Goal: Information Seeking & Learning: Find specific page/section

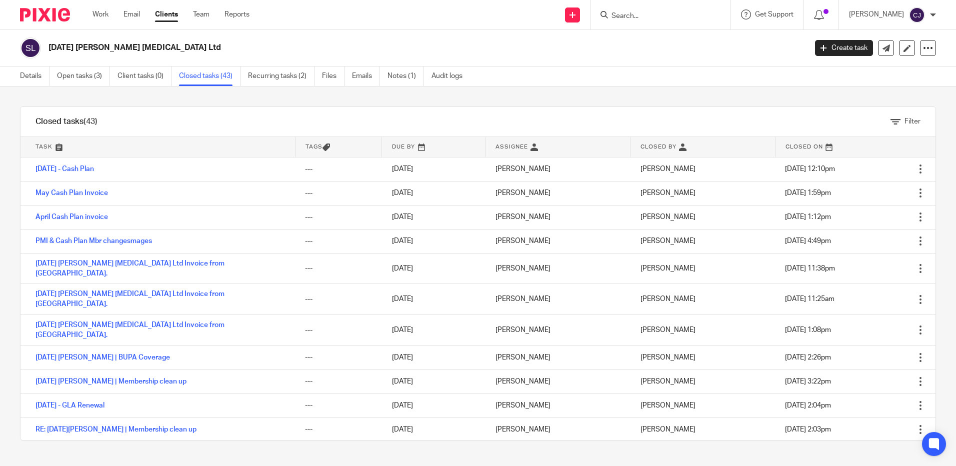
click at [673, 16] on input "Search" at bounding box center [655, 16] width 90 height 9
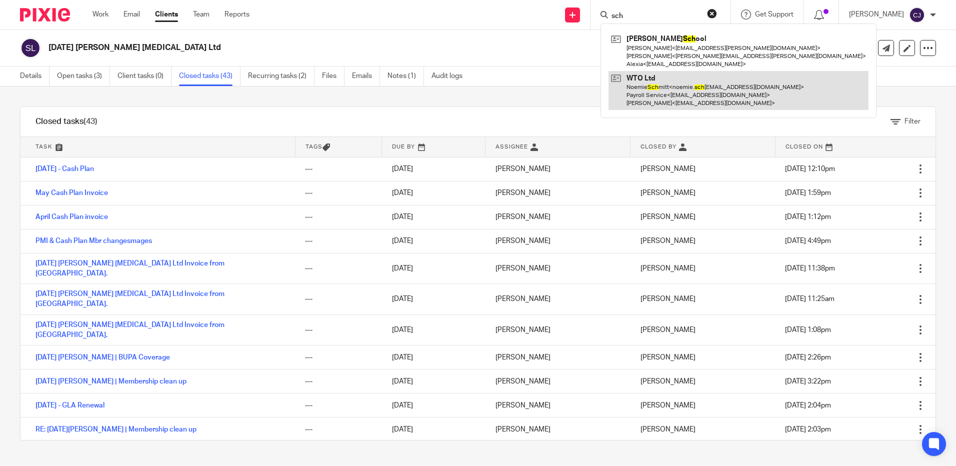
type input "sch"
click at [682, 93] on link at bounding box center [738, 90] width 260 height 39
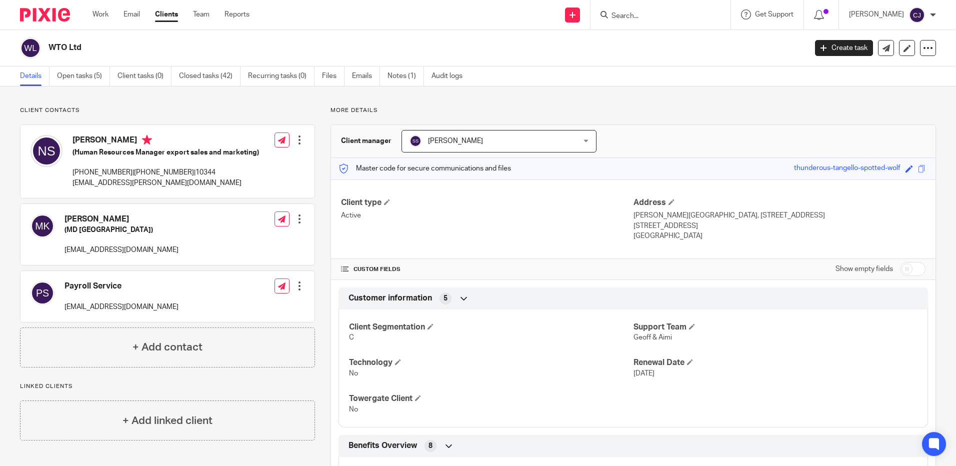
click at [649, 23] on div at bounding box center [660, 14] width 140 height 29
click at [649, 16] on input "Search" at bounding box center [655, 16] width 90 height 9
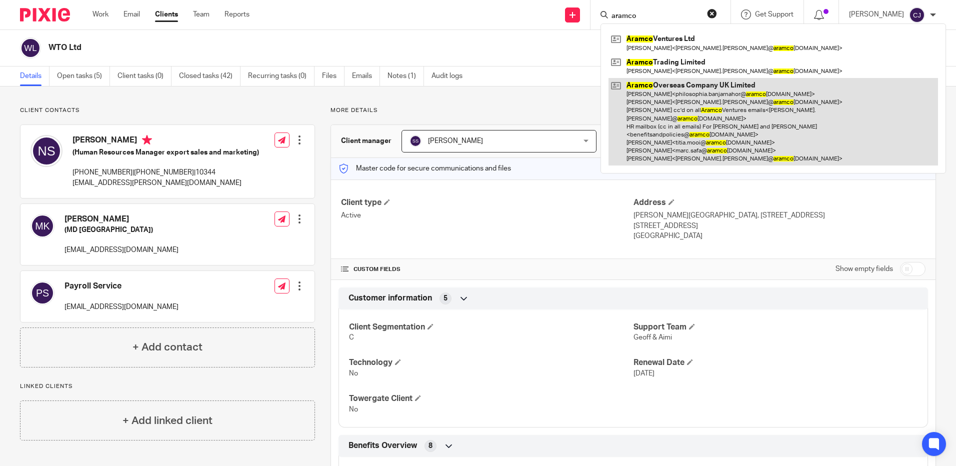
type input "aramco"
click at [716, 95] on link at bounding box center [772, 121] width 329 height 87
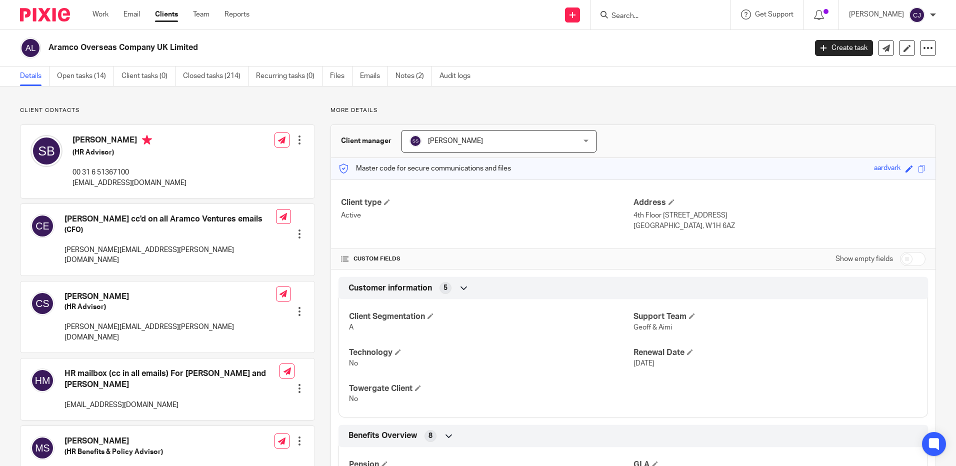
click at [912, 163] on div "Save aardvark" at bounding box center [901, 168] width 54 height 11
click at [918, 165] on span at bounding box center [921, 168] width 7 height 7
click at [216, 79] on link "Closed tasks (214)" at bounding box center [215, 75] width 65 height 19
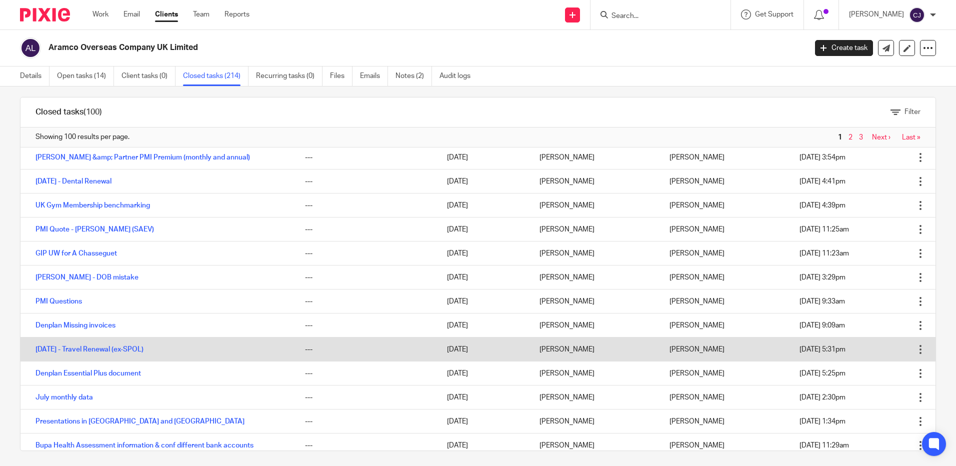
scroll to position [14, 0]
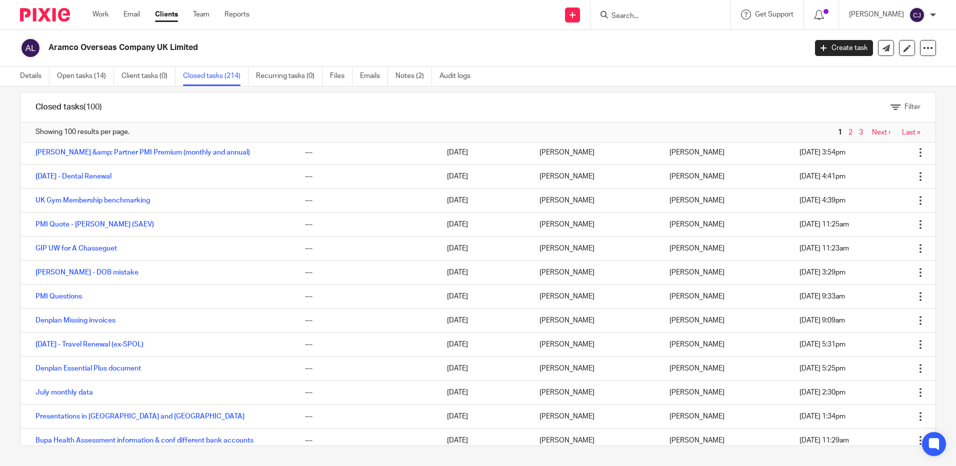
click at [872, 130] on link "Next ›" at bounding box center [881, 132] width 18 height 7
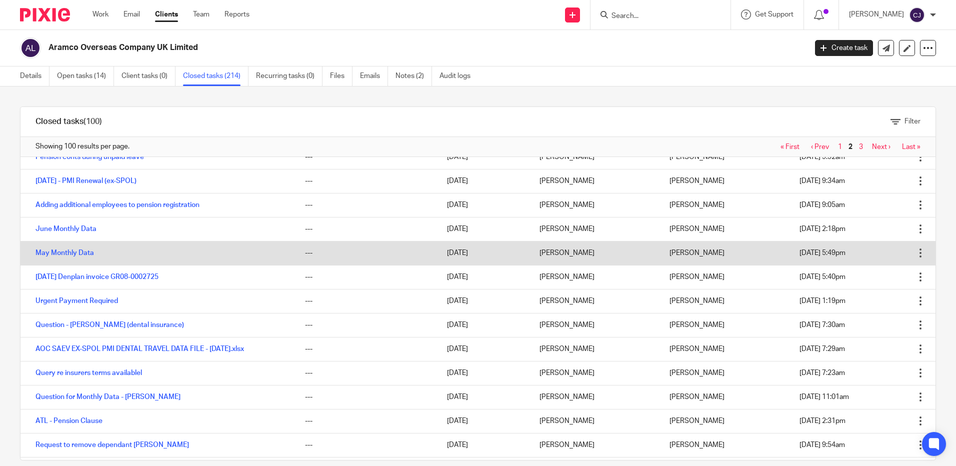
scroll to position [150, 0]
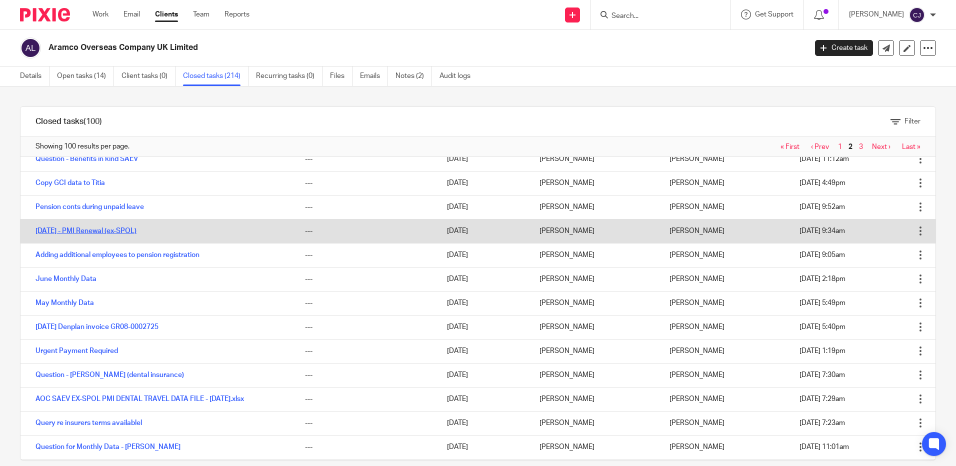
click at [92, 227] on link "[DATE] - PMI Renewal (ex-SPOL)" at bounding box center [85, 230] width 101 height 7
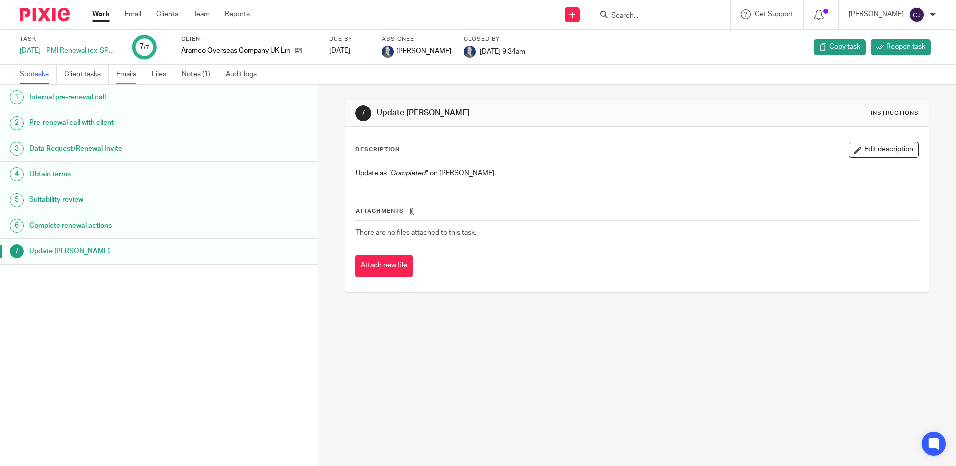
click at [130, 66] on link "Emails" at bounding box center [130, 74] width 28 height 19
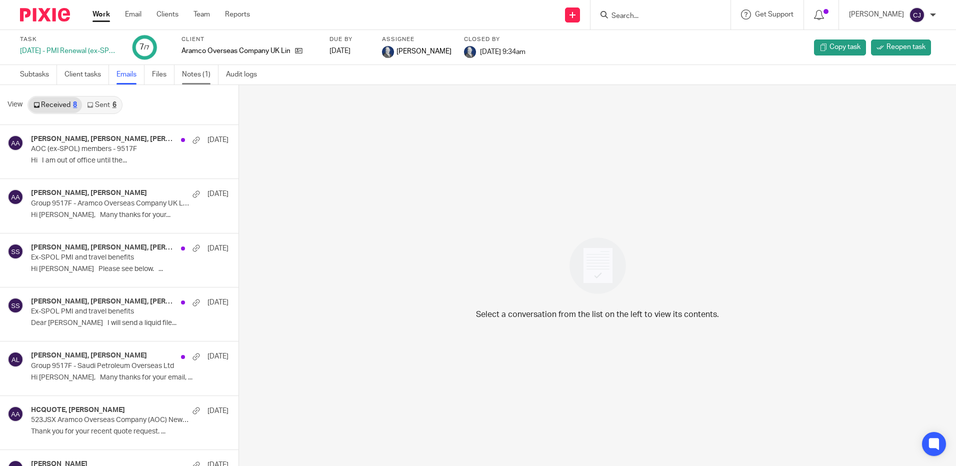
click at [201, 80] on link "Notes (1)" at bounding box center [200, 74] width 36 height 19
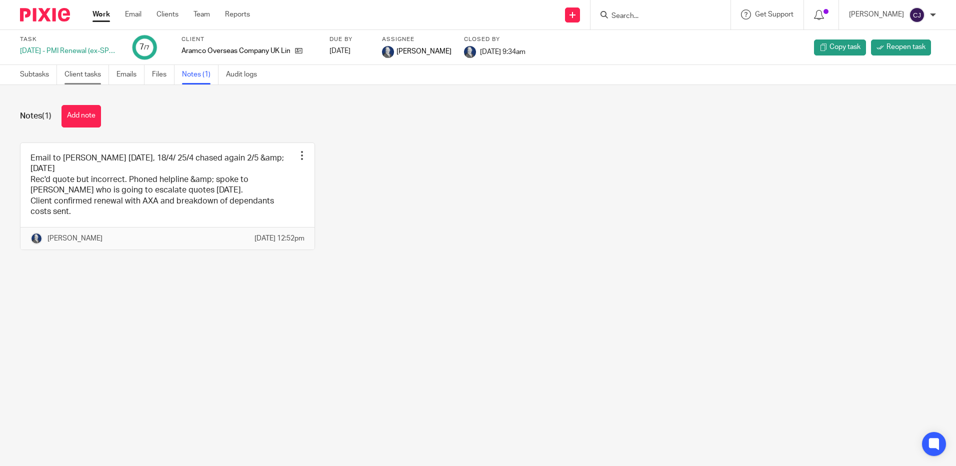
click at [78, 68] on link "Client tasks" at bounding box center [86, 74] width 44 height 19
click at [127, 73] on link "Emails" at bounding box center [130, 74] width 28 height 19
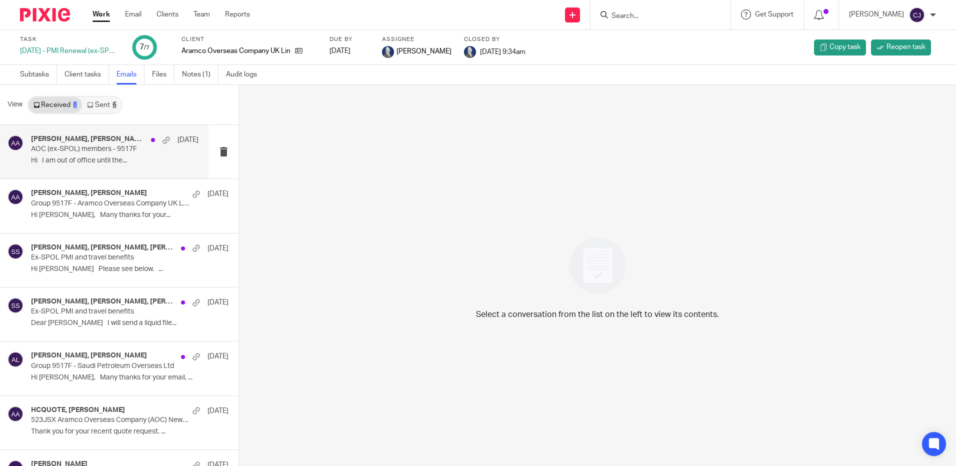
click at [108, 154] on div "Sorangi Shah, Aimi Arnall, Woods, Claire M 29 May 2024 AOC (ex-SPOL) members - …" at bounding box center [114, 151] width 167 height 33
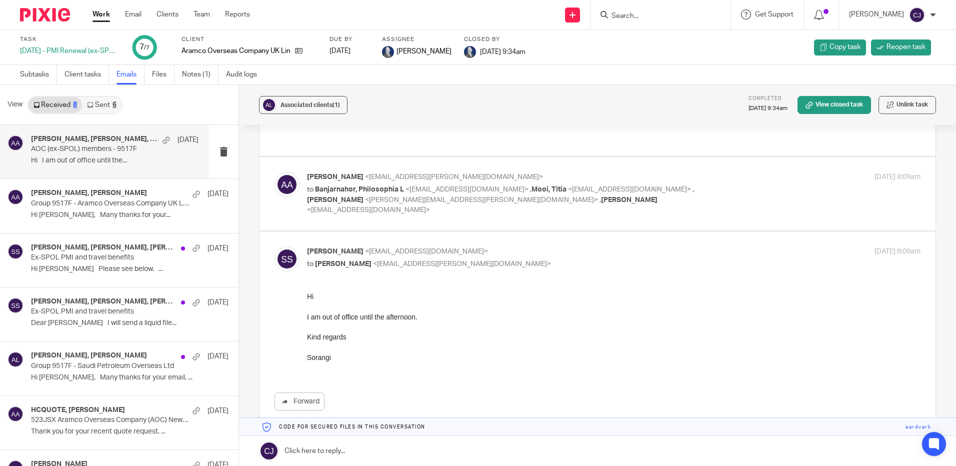
scroll to position [250, 0]
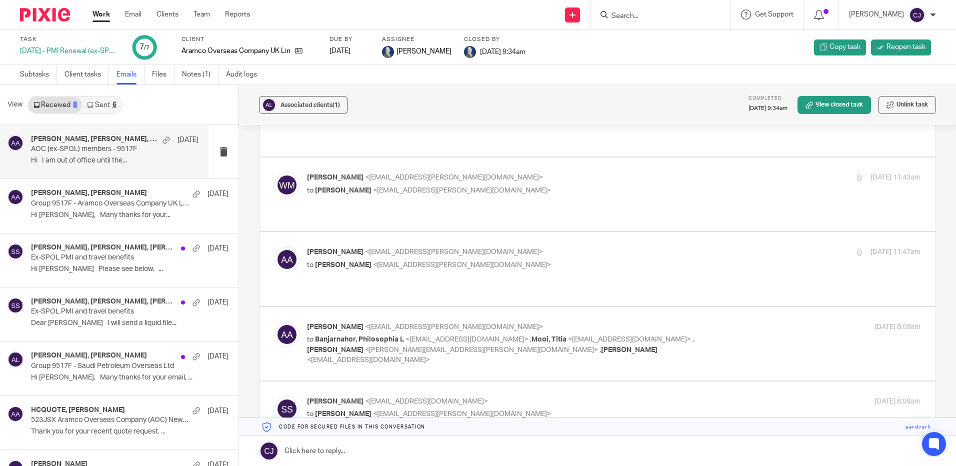
click at [525, 334] on p "to Banjarnahor, Philosophia L <philosophia.banjarnahor@aramcooverseas.com> , Mo…" at bounding box center [511, 349] width 409 height 31
checkbox input "true"
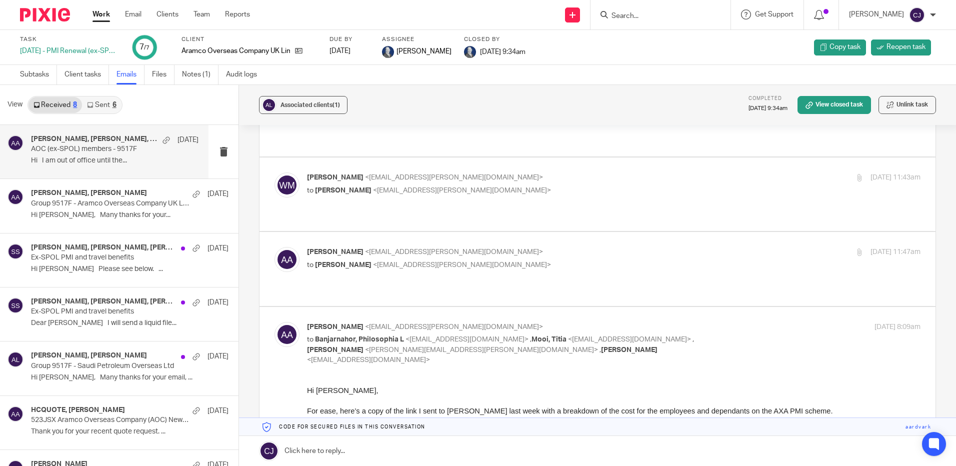
scroll to position [0, 0]
click at [540, 232] on label at bounding box center [597, 268] width 676 height 73
click at [274, 246] on input "checkbox" at bounding box center [274, 246] width 0 height 0
checkbox input "true"
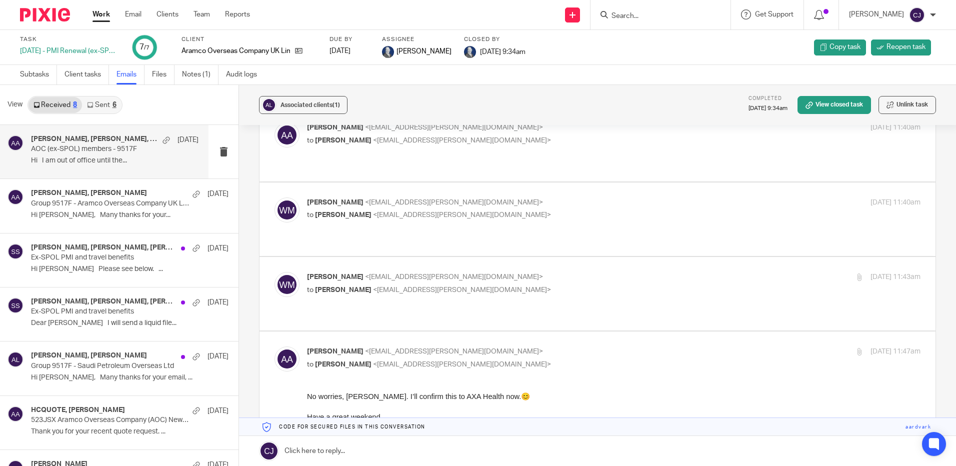
scroll to position [150, 0]
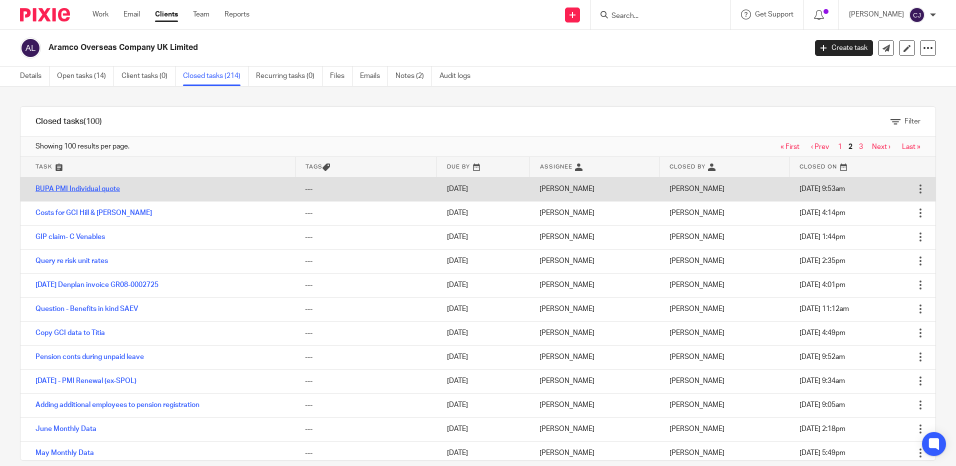
click at [99, 191] on link "BUPA PMI Individual quote" at bounding box center [77, 188] width 84 height 7
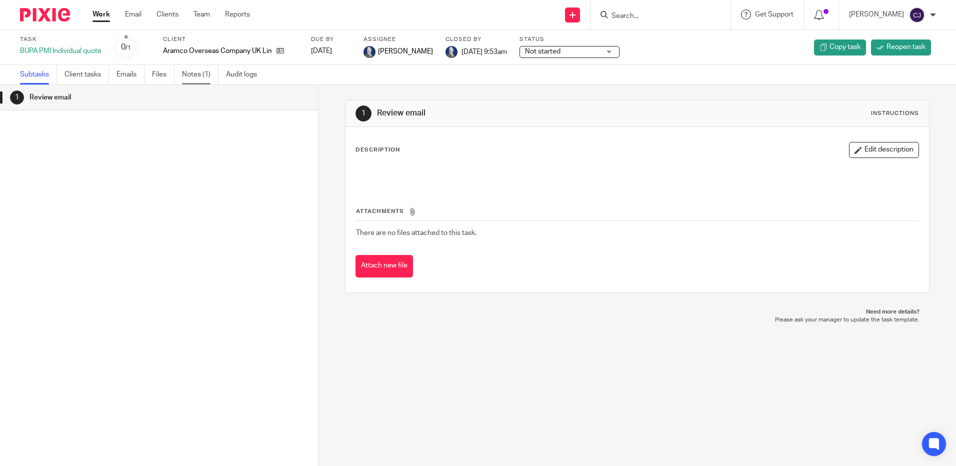
click at [191, 72] on link "Notes (1)" at bounding box center [200, 74] width 36 height 19
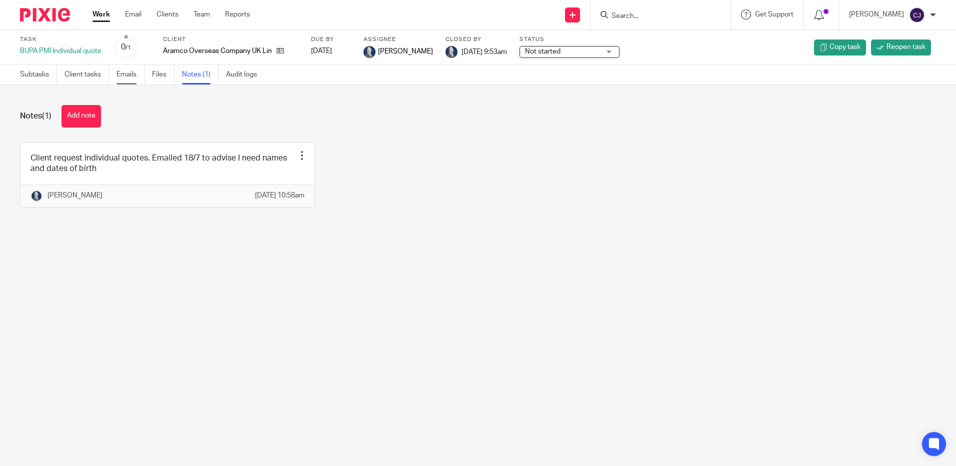
click at [127, 71] on link "Emails" at bounding box center [130, 74] width 28 height 19
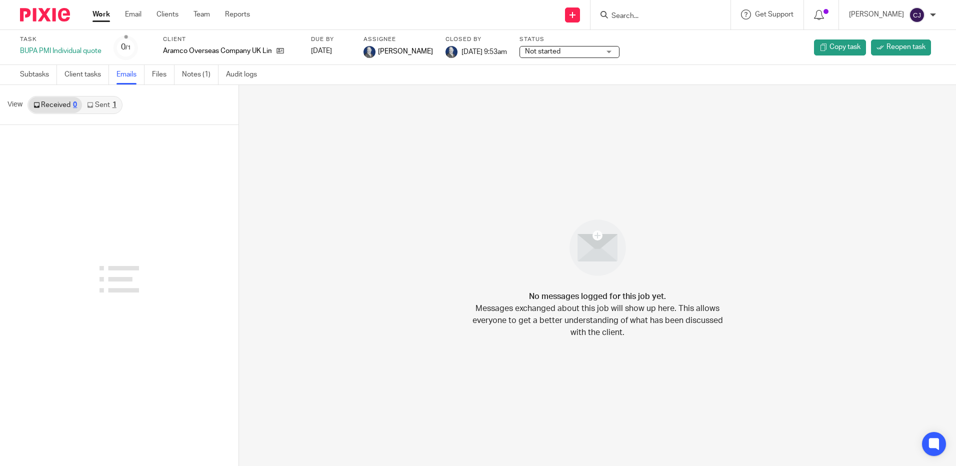
click at [94, 105] on link "Sent 1" at bounding box center [101, 105] width 39 height 16
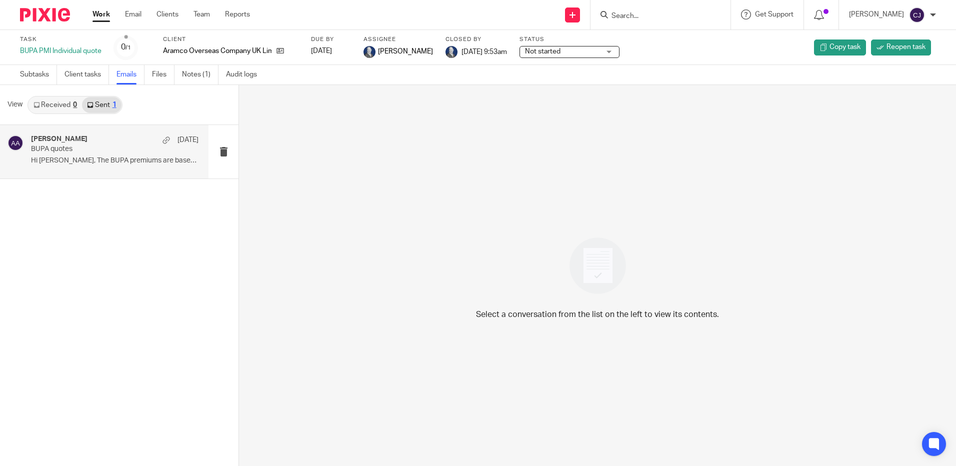
drag, startPoint x: 106, startPoint y: 156, endPoint x: 167, endPoint y: 173, distance: 62.9
click at [106, 156] on div "[PERSON_NAME] [DATE] BUPA quotes Hi [PERSON_NAME], The BUPA premiums are based …" at bounding box center [114, 151] width 167 height 33
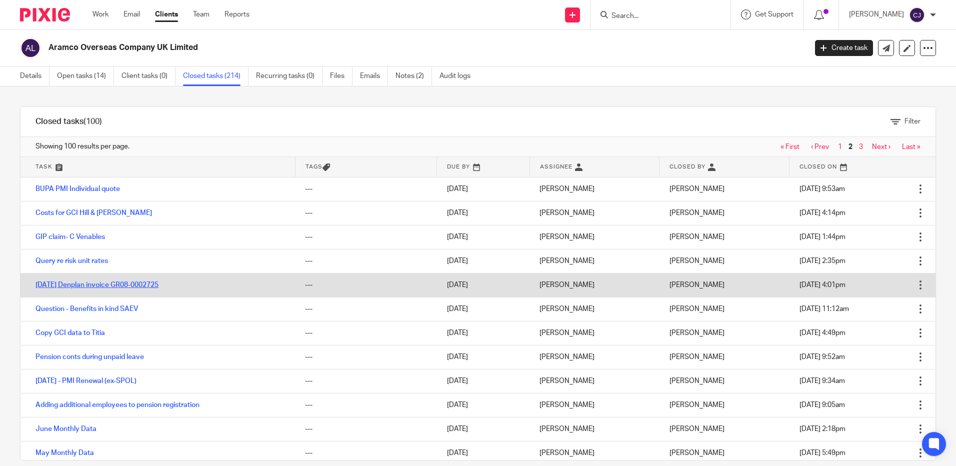
click at [123, 281] on link "[DATE] Denplan invoice GR08-0002725" at bounding box center [96, 284] width 123 height 7
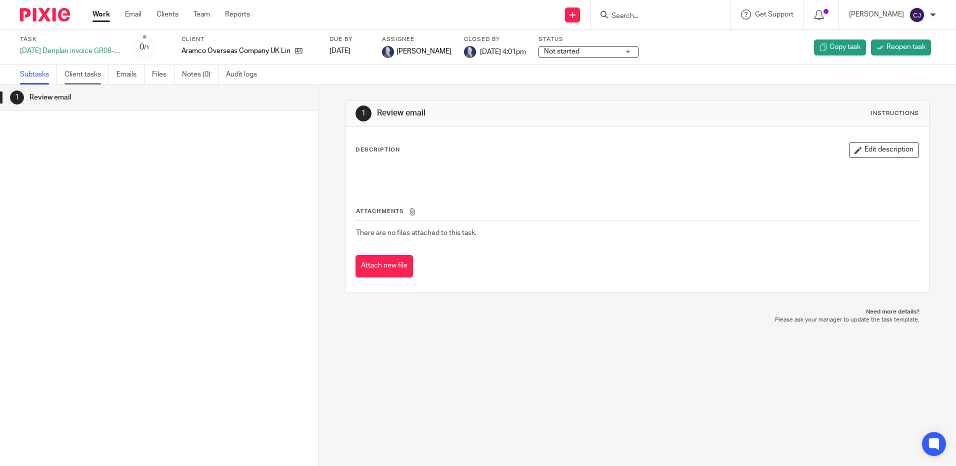
click at [82, 76] on link "Client tasks" at bounding box center [86, 74] width 44 height 19
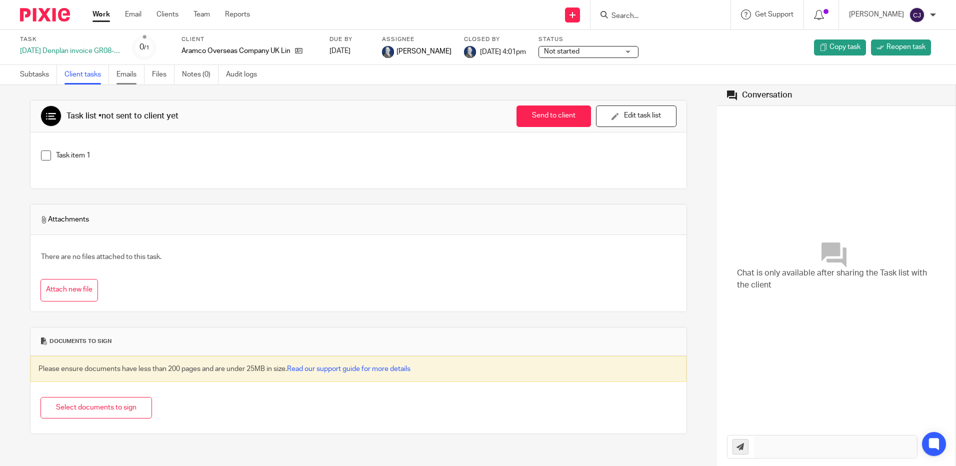
click at [124, 73] on link "Emails" at bounding box center [130, 74] width 28 height 19
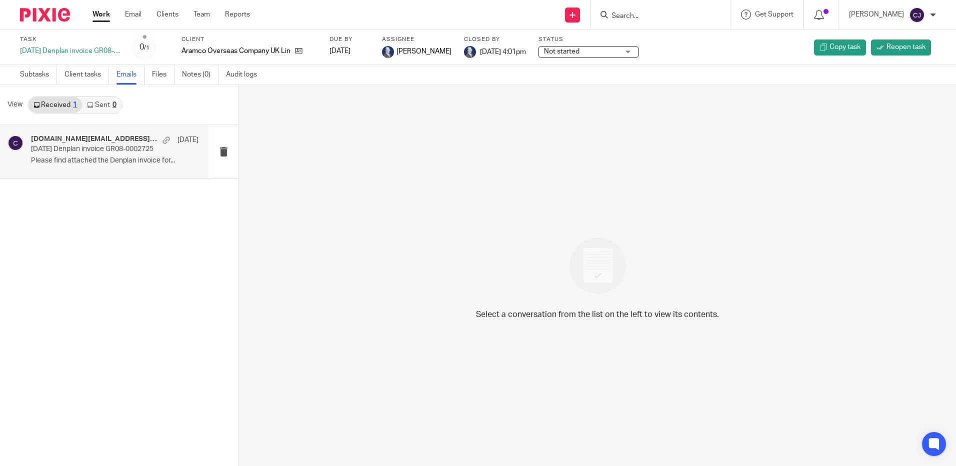
click at [110, 173] on div "[DOMAIN_NAME][EMAIL_ADDRESS][DOMAIN_NAME] [DATE] [DATE] Denplan invoice GR08-00…" at bounding box center [104, 151] width 208 height 53
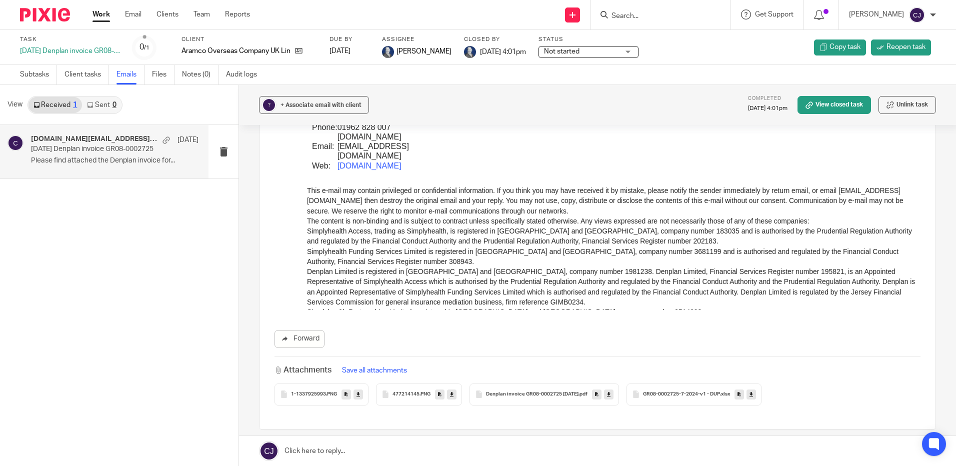
scroll to position [421, 0]
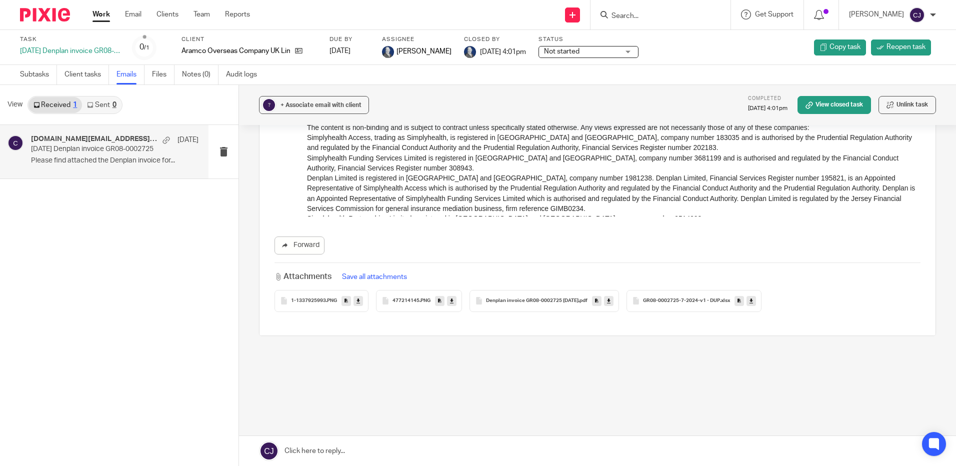
click at [714, 299] on span "GR08-0002725-7-2024-v1 - DUP" at bounding box center [681, 301] width 77 height 6
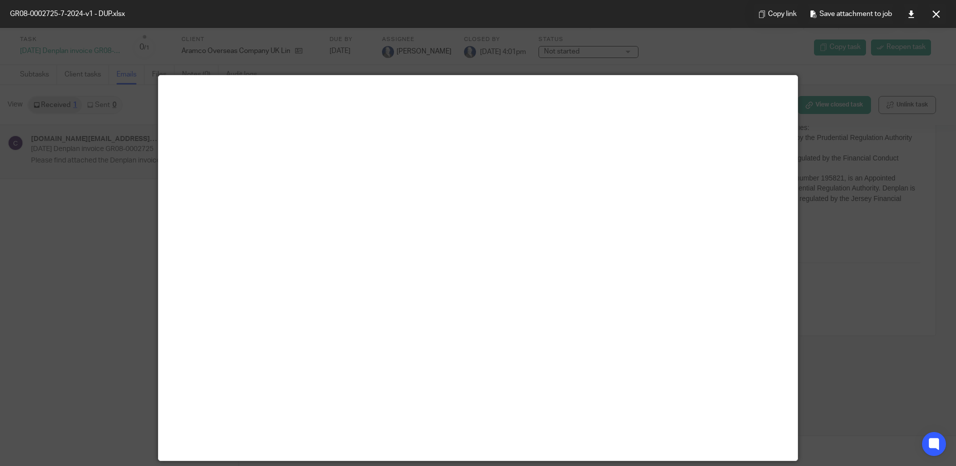
click at [824, 71] on div at bounding box center [478, 233] width 956 height 466
click at [934, 10] on icon at bounding box center [935, 13] width 7 height 7
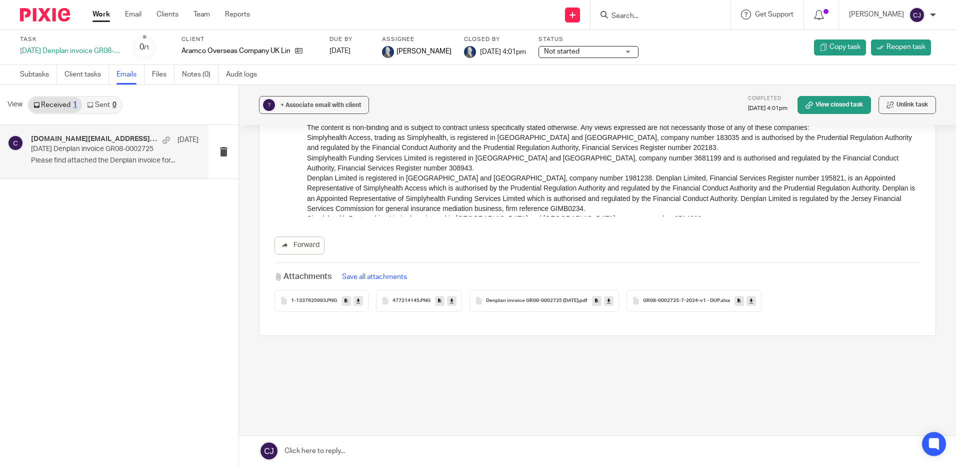
click at [750, 301] on icon at bounding box center [750, 300] width 3 height 7
drag, startPoint x: 830, startPoint y: 21, endPoint x: 532, endPoint y: 211, distance: 353.5
click at [532, 234] on p "These companies are subsidiaries of Simplyhealth Group Limited. The registered …" at bounding box center [613, 244] width 613 height 20
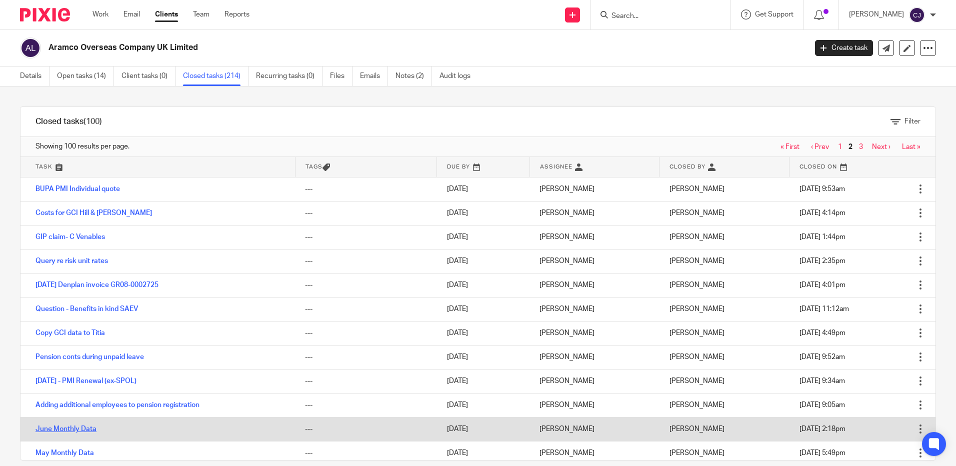
click at [81, 429] on link "June Monthly Data" at bounding box center [65, 428] width 61 height 7
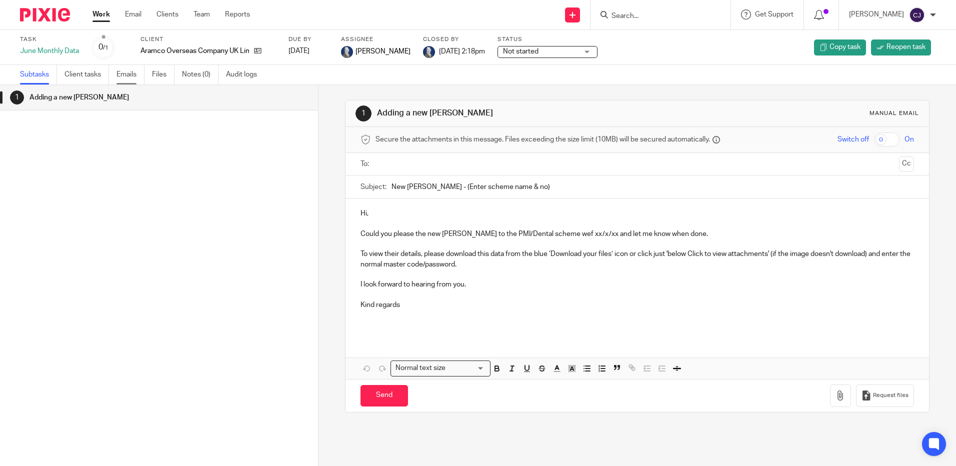
click at [124, 68] on link "Emails" at bounding box center [130, 74] width 28 height 19
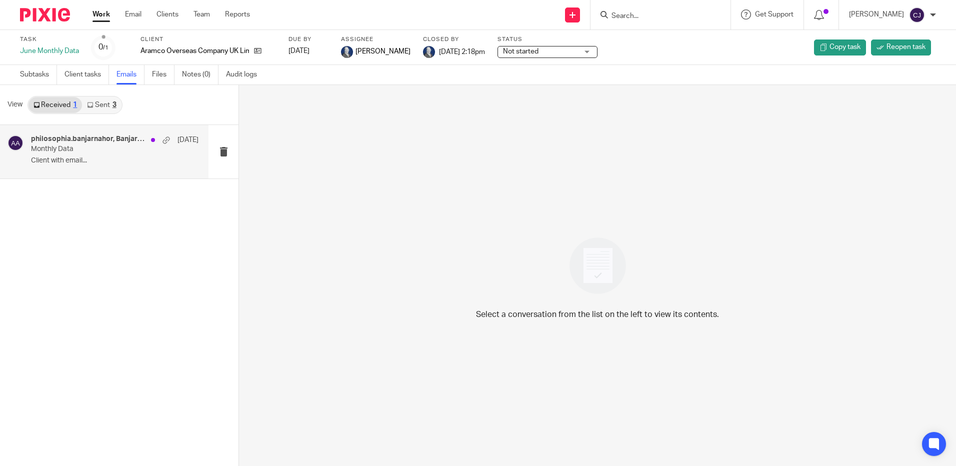
click at [88, 154] on div "philosophia.banjarnahor, Banjarnahor, Philosophia L, [PERSON_NAME] [DATE] Month…" at bounding box center [114, 151] width 167 height 33
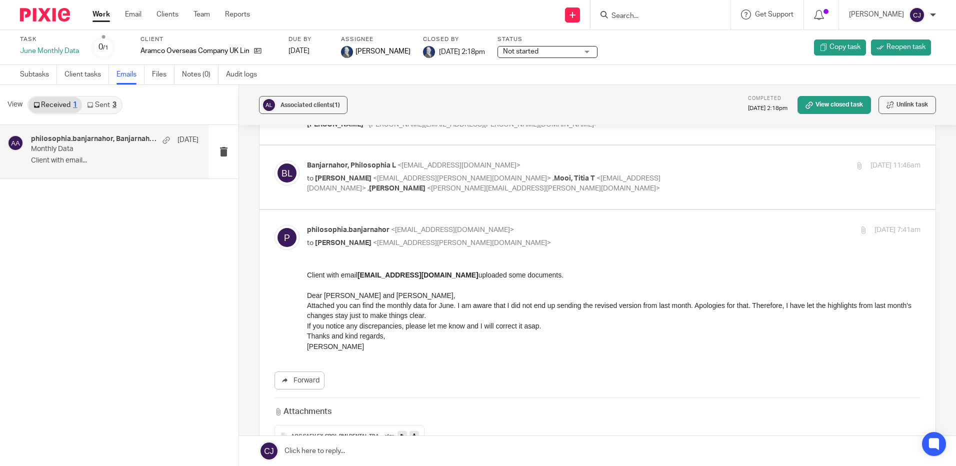
scroll to position [485, 0]
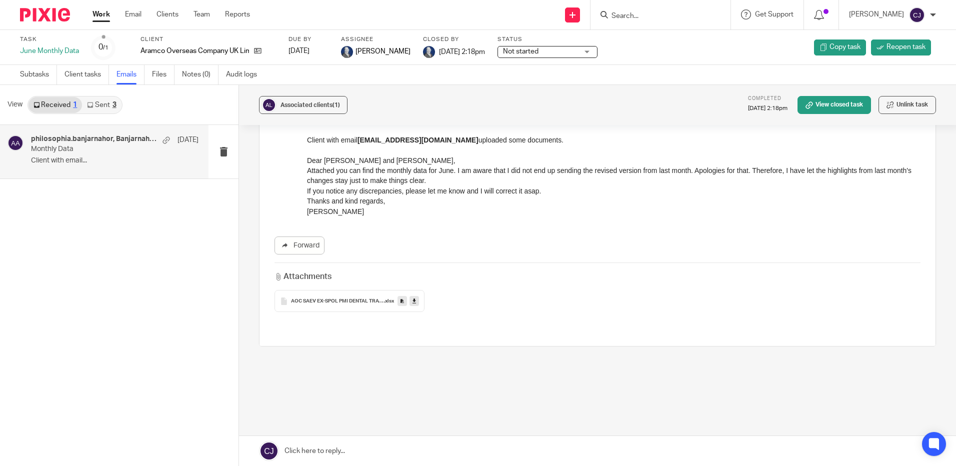
click at [414, 300] on link at bounding box center [413, 301] width 9 height 10
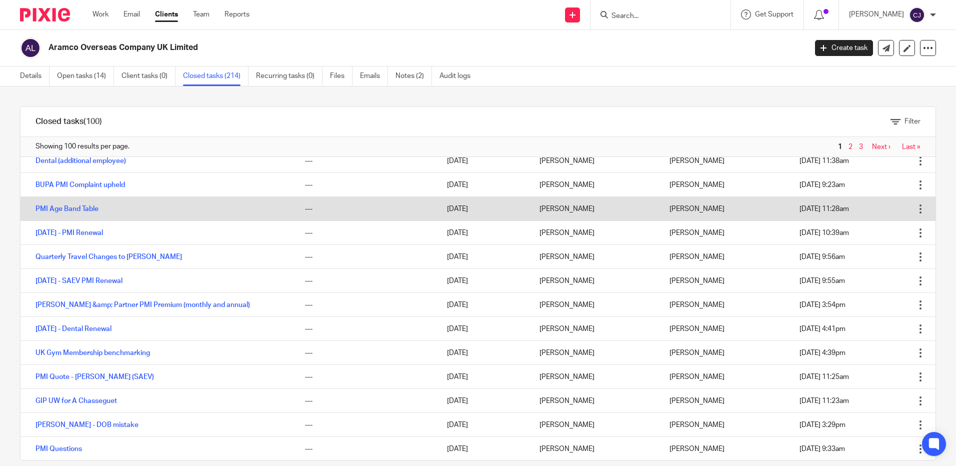
scroll to position [2134, 0]
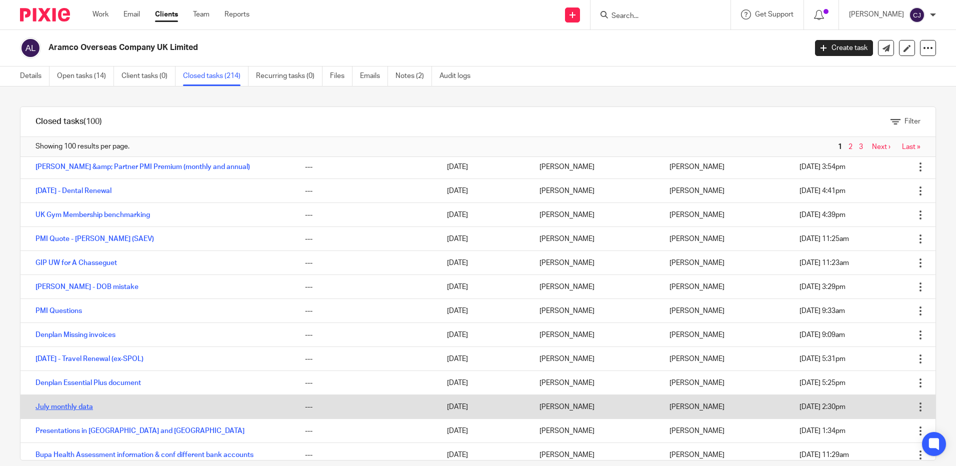
click at [63, 403] on link "July monthly data" at bounding box center [63, 406] width 57 height 7
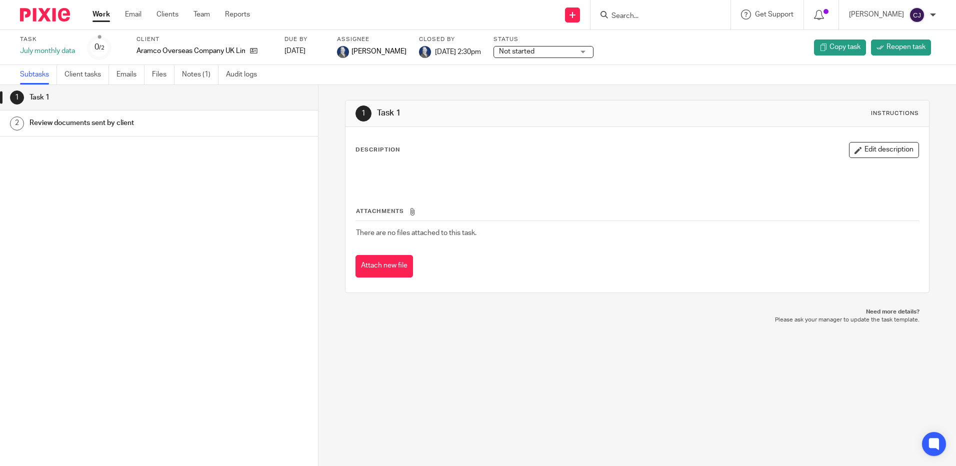
click at [115, 76] on ul "Subtasks Client tasks Emails Files Notes (1) Audit logs" at bounding box center [146, 74] width 252 height 19
click at [123, 76] on link "Emails" at bounding box center [130, 74] width 28 height 19
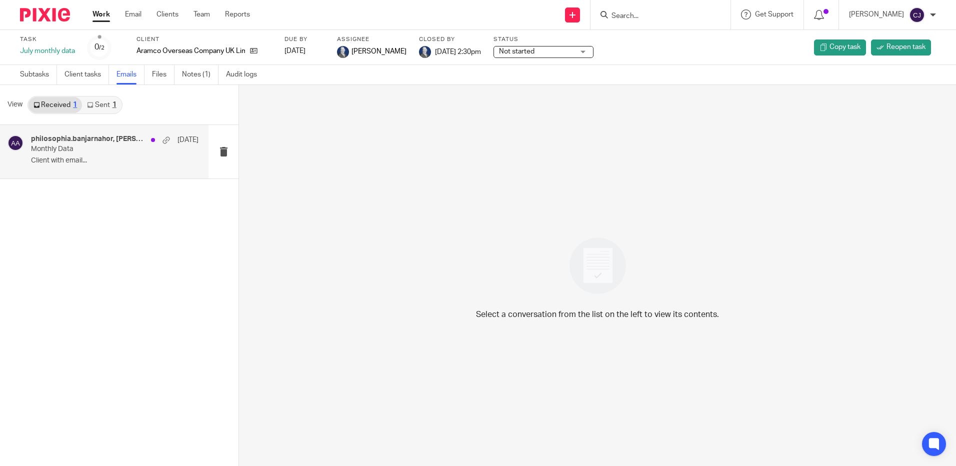
click at [63, 137] on h4 "philosophia.banjarnahor, [PERSON_NAME]" at bounding box center [88, 139] width 115 height 8
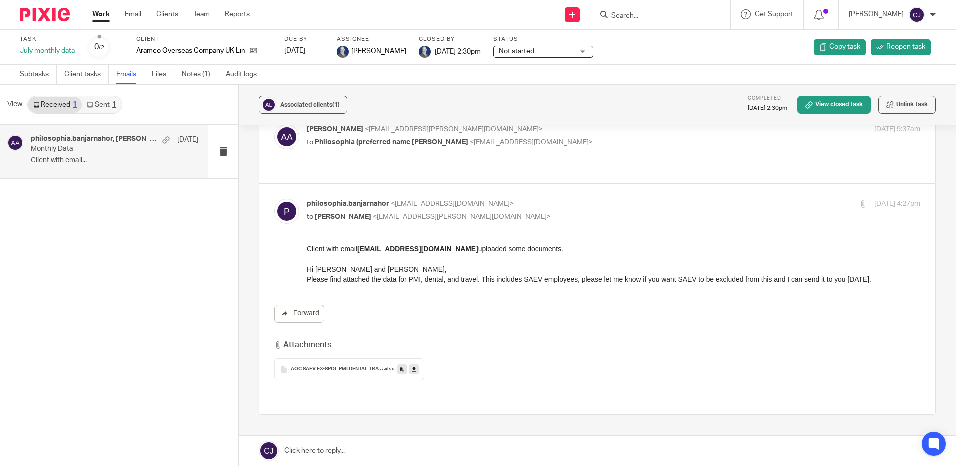
scroll to position [112, 0]
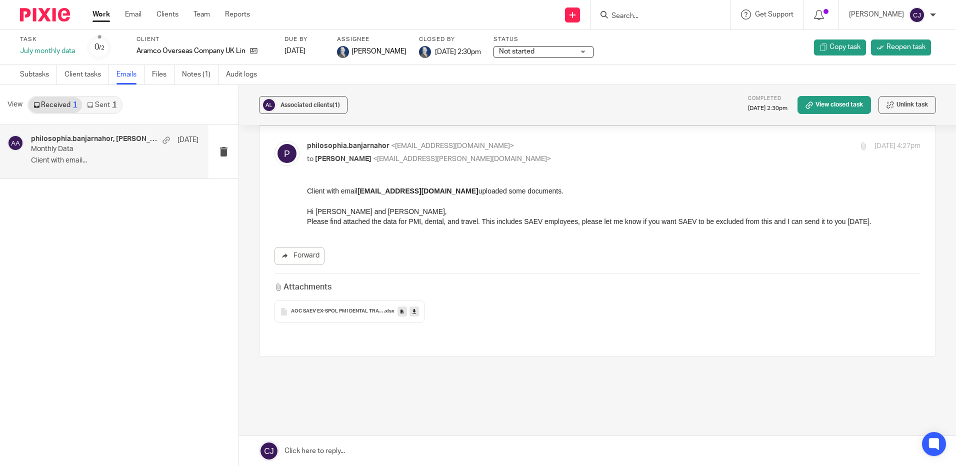
click at [412, 308] on icon at bounding box center [413, 311] width 3 height 7
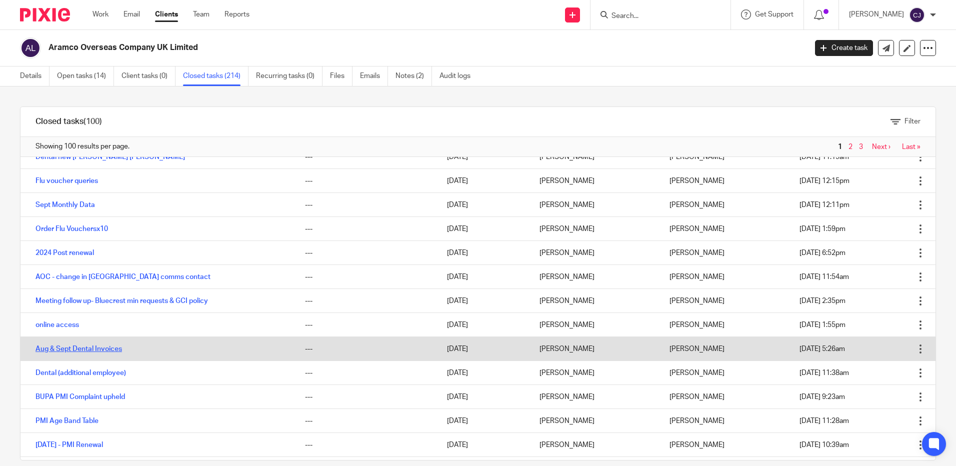
scroll to position [1734, 0]
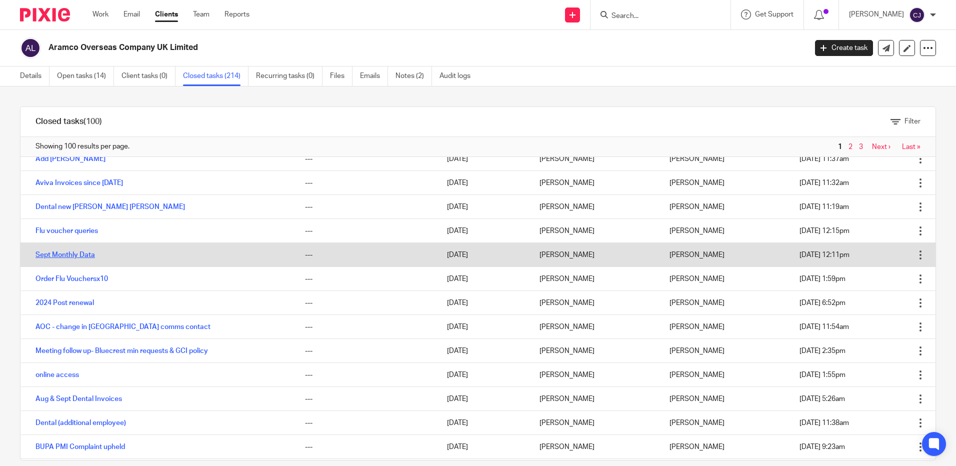
click at [80, 251] on link "Sept Monthly Data" at bounding box center [64, 254] width 59 height 7
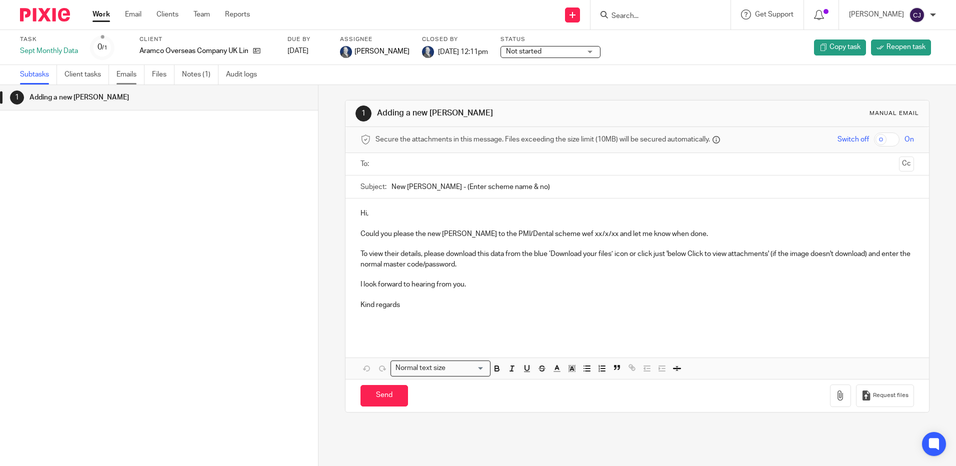
click at [135, 74] on link "Emails" at bounding box center [130, 74] width 28 height 19
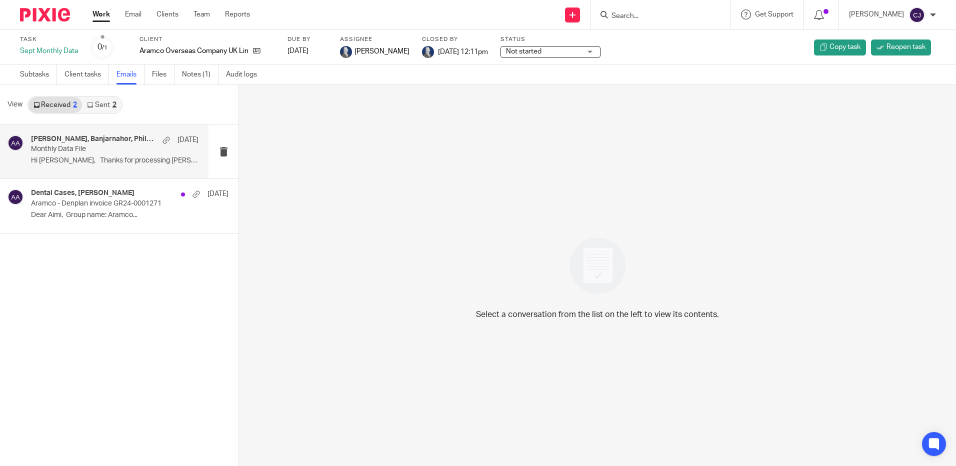
click at [103, 157] on p "Hi Aimi, Thanks for processing Lisa’s..." at bounding box center [114, 160] width 167 height 8
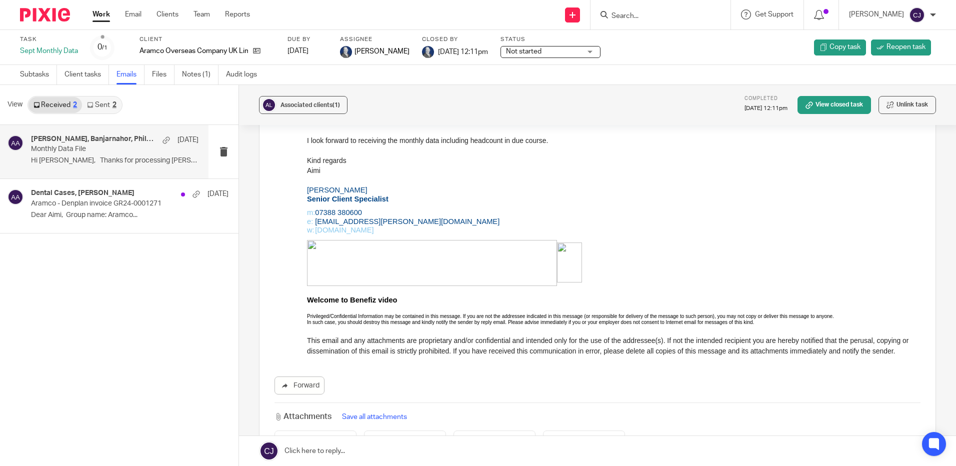
scroll to position [2662, 0]
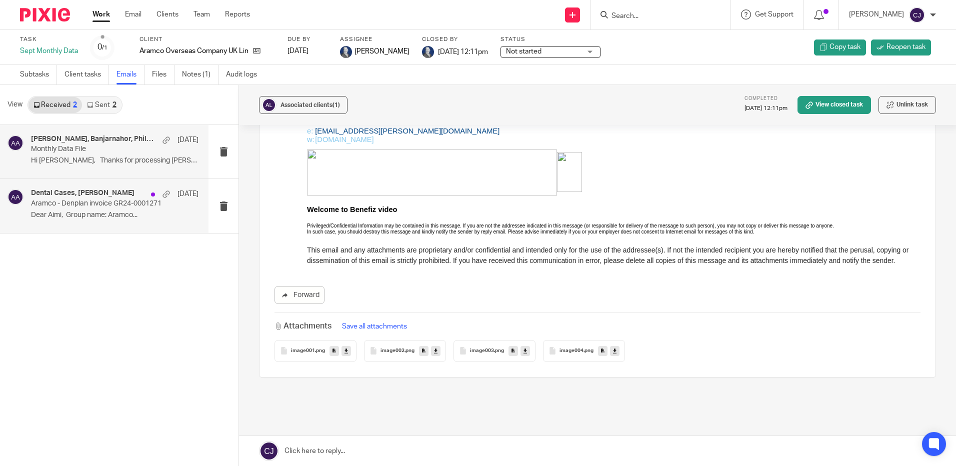
click at [96, 211] on p "Dear Aimi, Group name: Aramco..." at bounding box center [114, 215] width 167 height 8
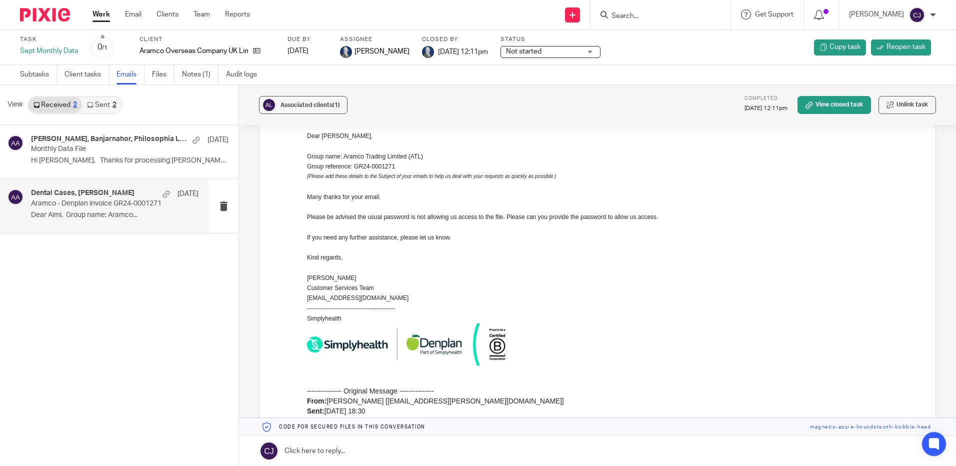
scroll to position [0, 0]
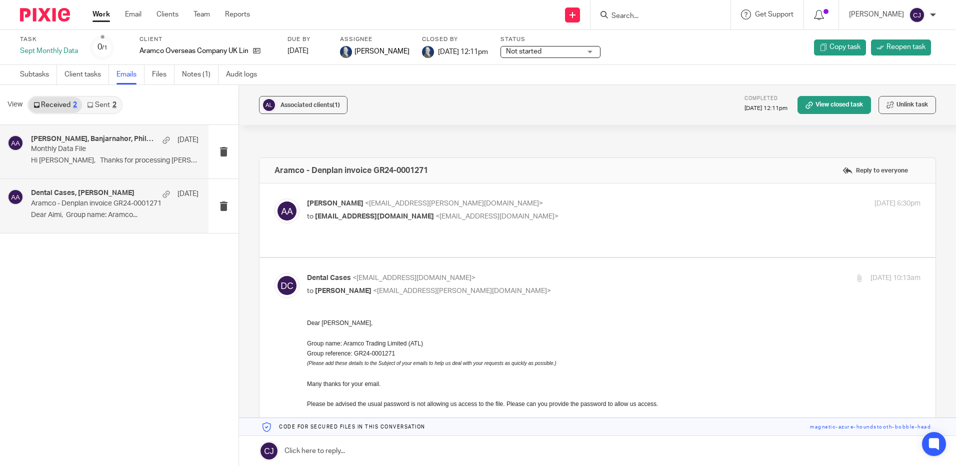
click at [113, 155] on div "Aimi Arnall, Banjarnahor, Philosophia L, philosophia.banjarnahor 17 Sep Monthly…" at bounding box center [114, 151] width 167 height 33
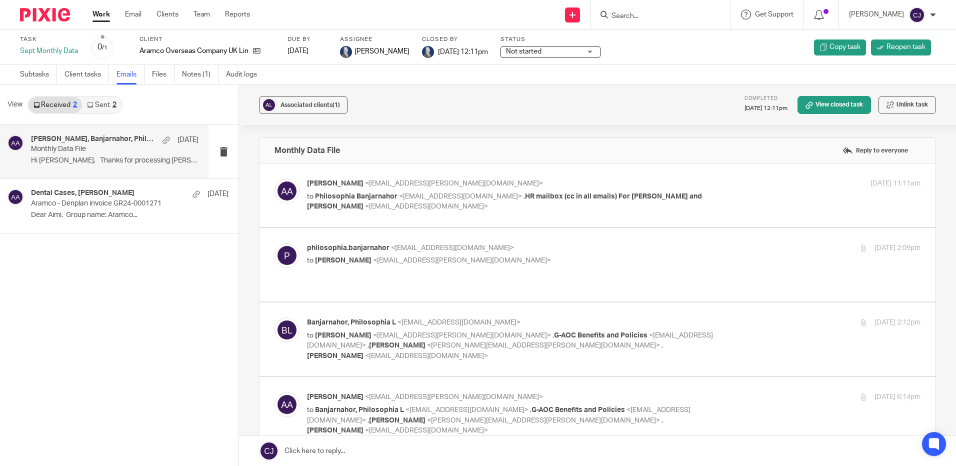
click at [545, 216] on label at bounding box center [597, 194] width 676 height 63
click at [274, 178] on input "checkbox" at bounding box center [274, 178] width 0 height 0
checkbox input "true"
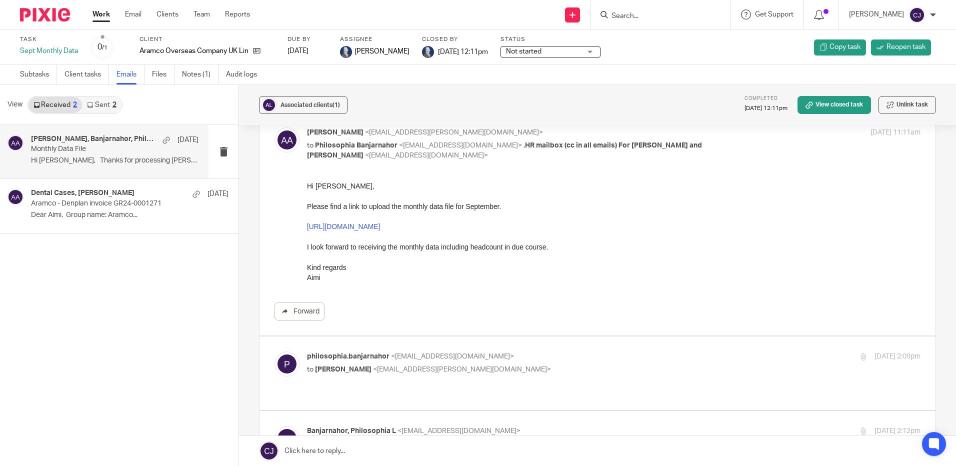
scroll to position [100, 0]
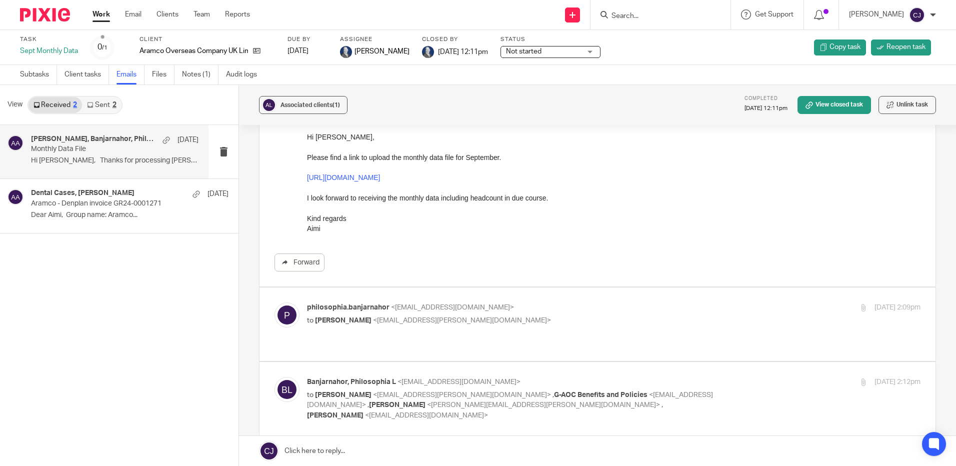
click at [583, 310] on p "philosophia.banjarnahor <philosophia.banjarnahor@aramcooverseas.com>" at bounding box center [511, 307] width 409 height 10
checkbox input "true"
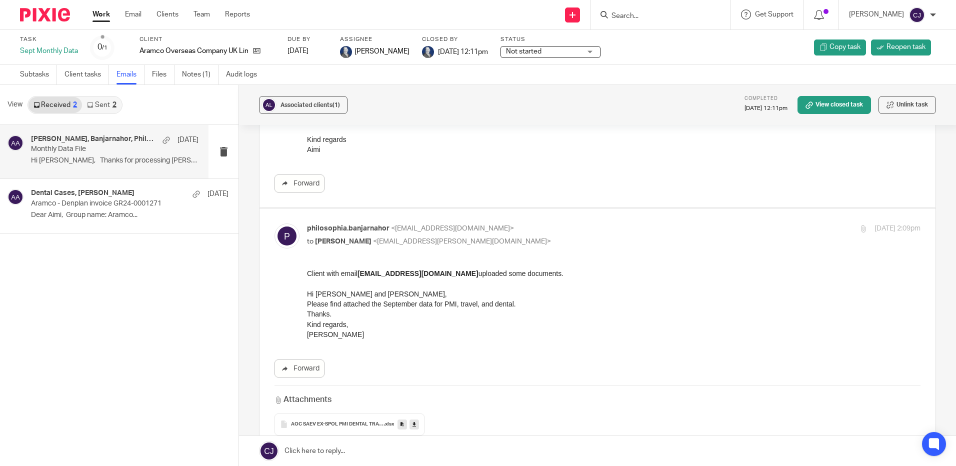
scroll to position [300, 0]
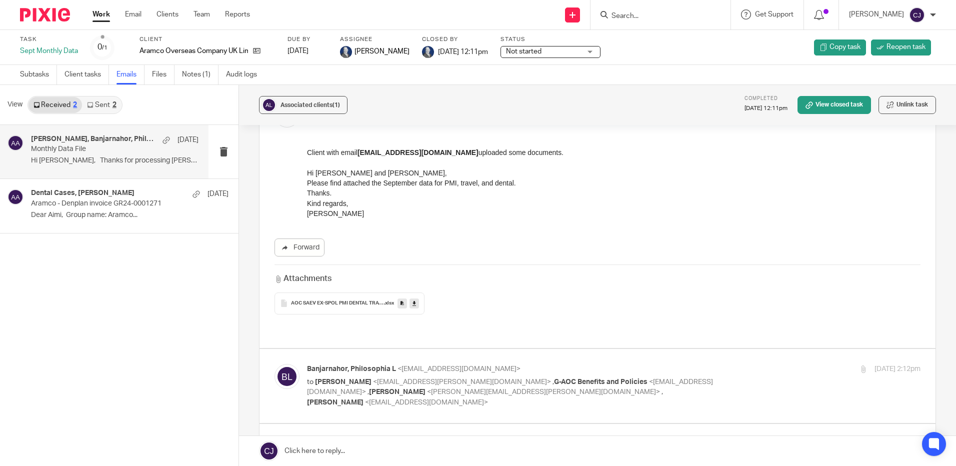
click at [410, 305] on link at bounding box center [413, 303] width 9 height 10
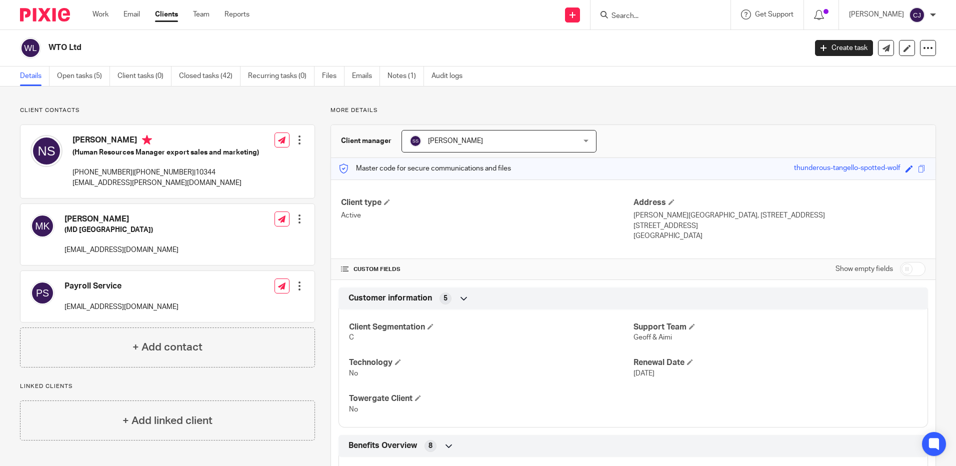
click at [663, 18] on input "Search" at bounding box center [655, 16] width 90 height 9
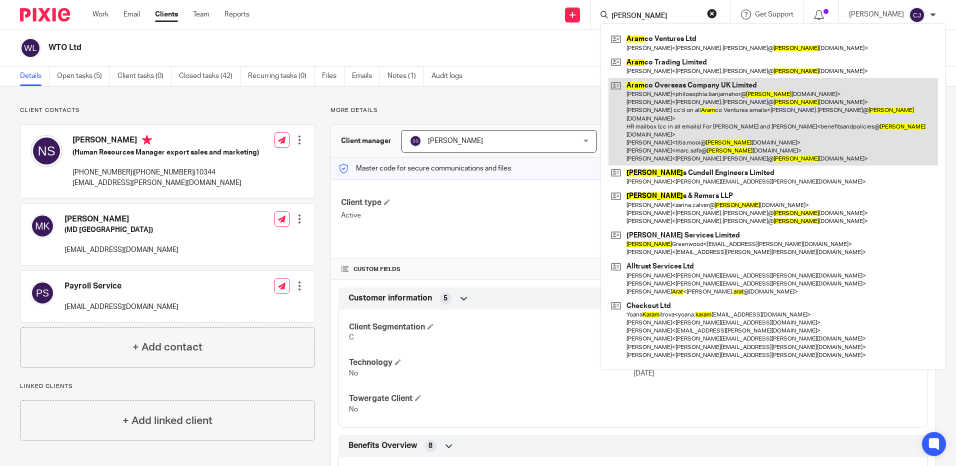
type input "[PERSON_NAME]"
drag, startPoint x: 677, startPoint y: 122, endPoint x: 662, endPoint y: 140, distance: 23.4
click at [678, 122] on link at bounding box center [772, 121] width 329 height 87
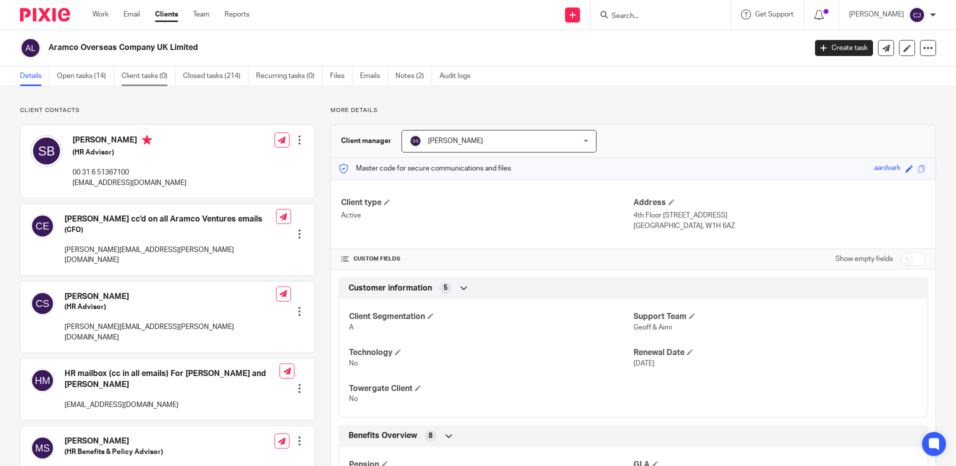
click at [143, 80] on link "Client tasks (0)" at bounding box center [148, 75] width 54 height 19
click at [194, 83] on link "Closed tasks (214)" at bounding box center [215, 75] width 65 height 19
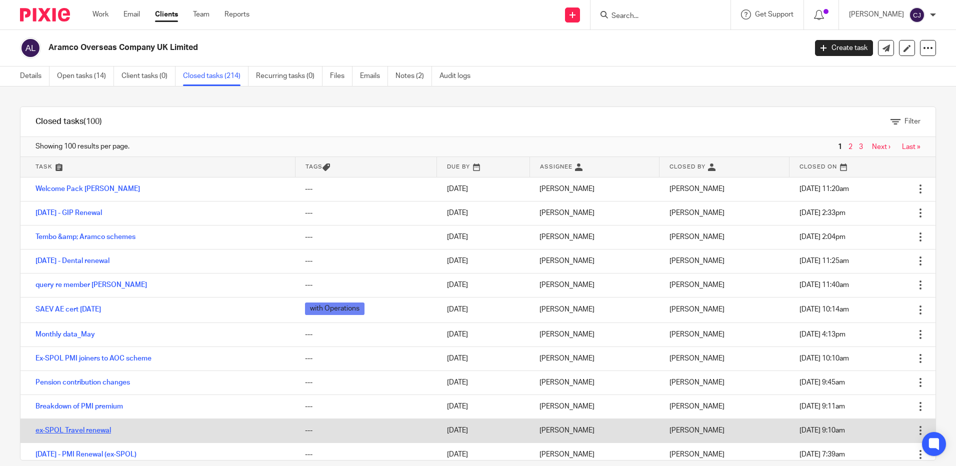
click at [99, 429] on link "ex-SPOL Travel renewal" at bounding box center [72, 430] width 75 height 7
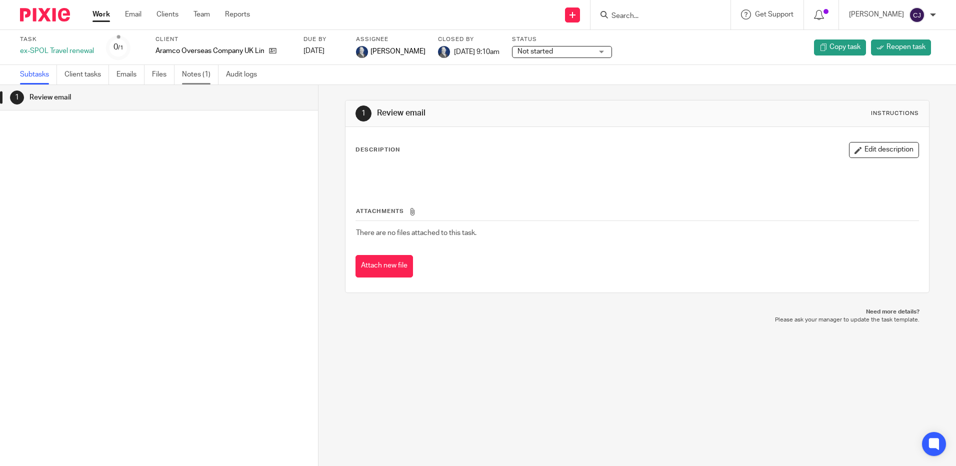
click at [196, 75] on link "Notes (1)" at bounding box center [200, 74] width 36 height 19
click at [275, 50] on icon at bounding box center [272, 50] width 7 height 7
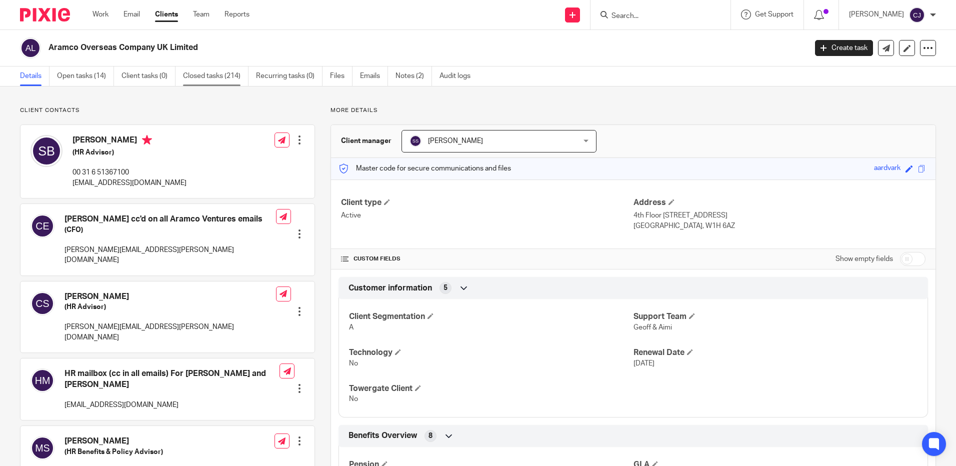
click at [195, 73] on link "Closed tasks (214)" at bounding box center [215, 75] width 65 height 19
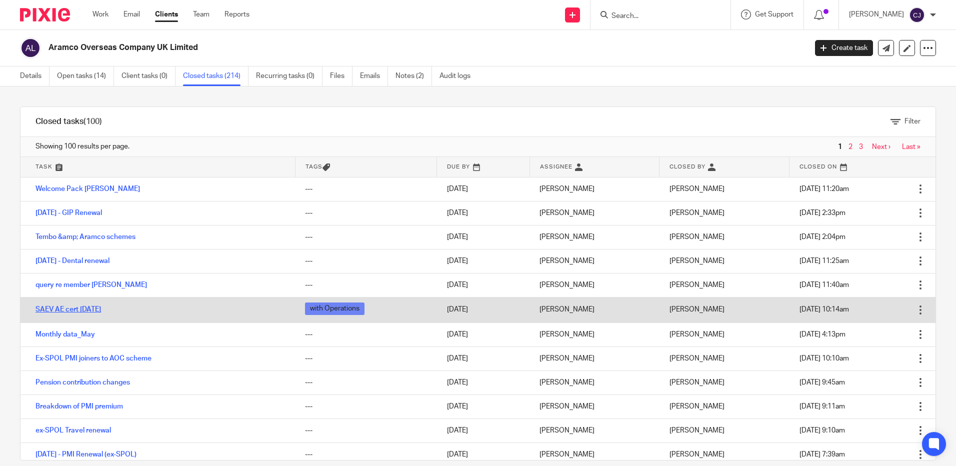
click at [71, 310] on link "SAEV AE cert [DATE]" at bounding box center [67, 309] width 65 height 7
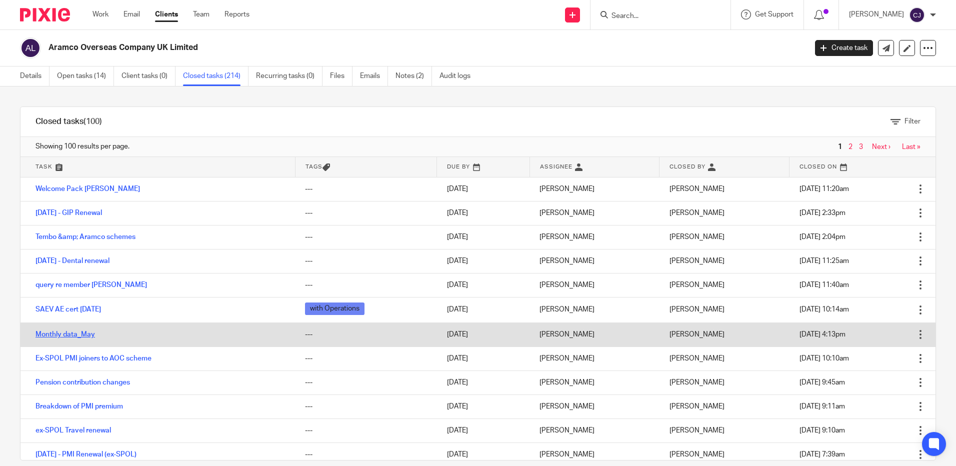
click at [87, 336] on link "Monthly data_May" at bounding box center [64, 334] width 59 height 7
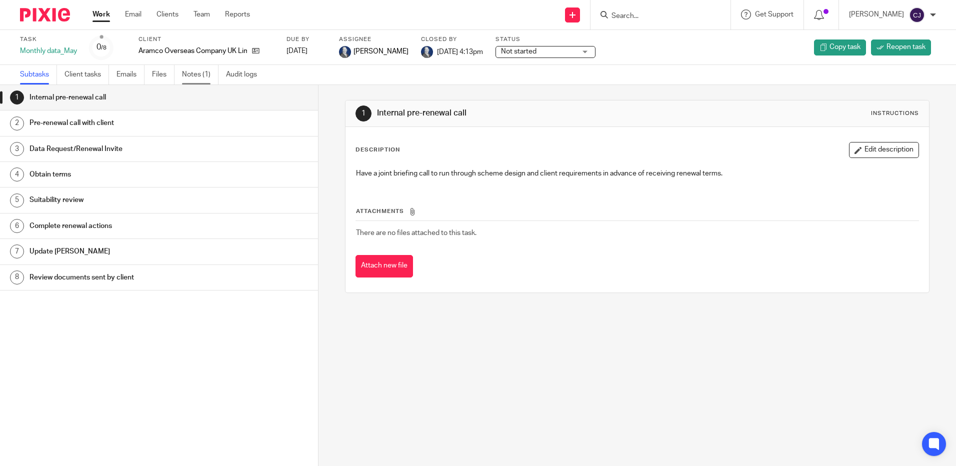
click at [193, 77] on link "Notes (1)" at bounding box center [200, 74] width 36 height 19
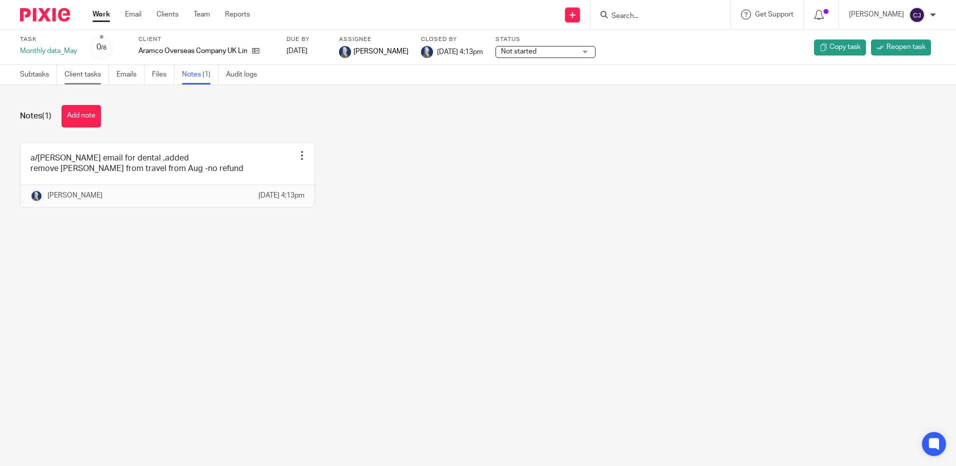
click at [97, 77] on link "Client tasks" at bounding box center [86, 74] width 44 height 19
click at [129, 80] on link "Emails" at bounding box center [130, 74] width 28 height 19
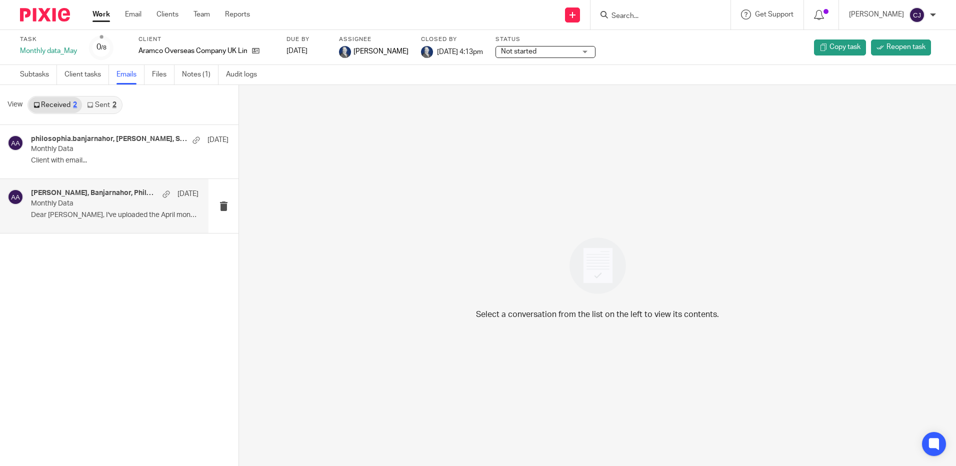
click at [111, 207] on p "Monthly Data" at bounding box center [98, 203] width 134 height 8
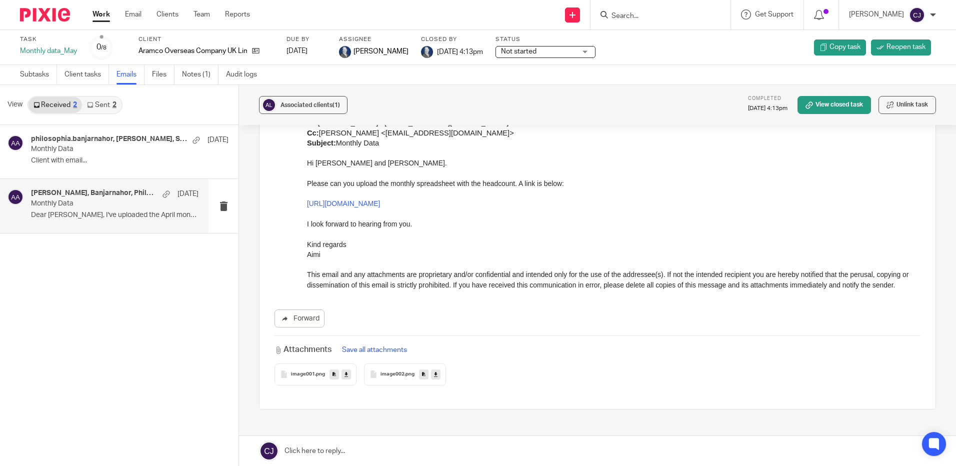
scroll to position [973, 0]
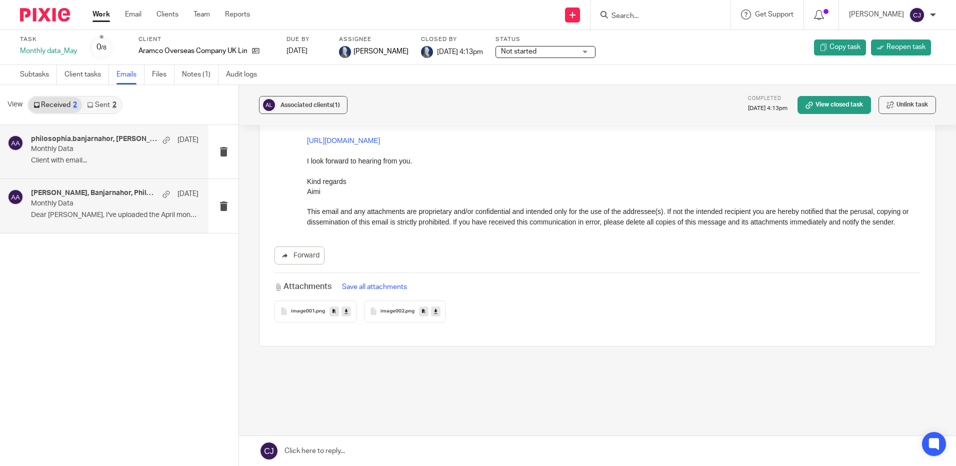
click at [98, 168] on div "philosophia.banjarnahor, Aimi Arnall, Safa, Marc, Microsoft Outlook 12 Jun Mont…" at bounding box center [114, 151] width 167 height 33
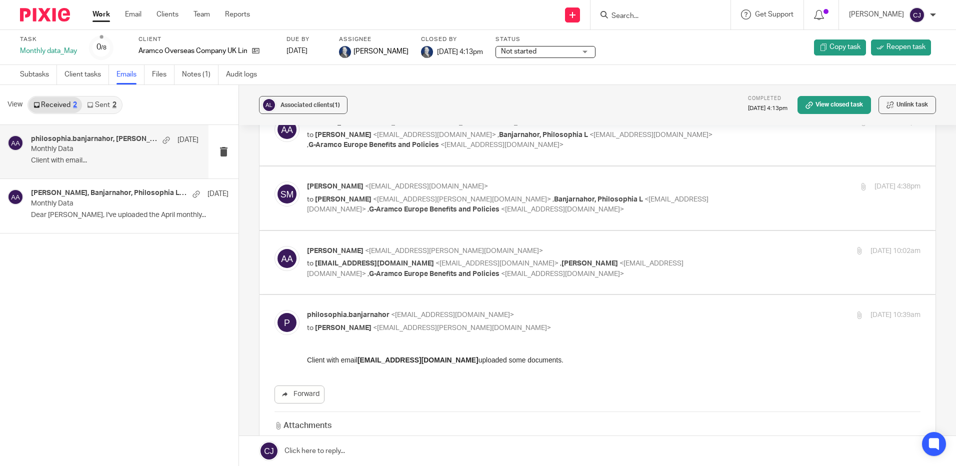
scroll to position [650, 0]
click at [683, 280] on p "to marc.safa@aramcooverseas.com <marc.safa@aramcooverseas.com> , Sophie Banjarn…" at bounding box center [511, 269] width 409 height 20
checkbox input "true"
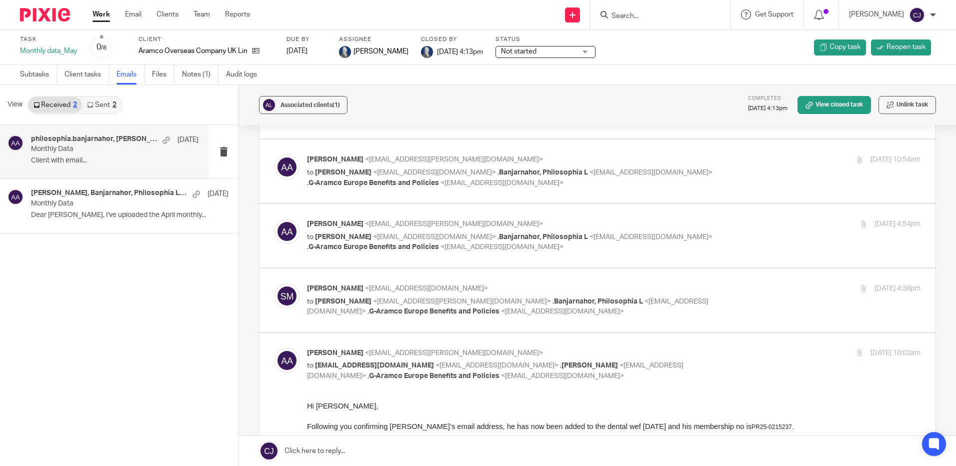
scroll to position [500, 0]
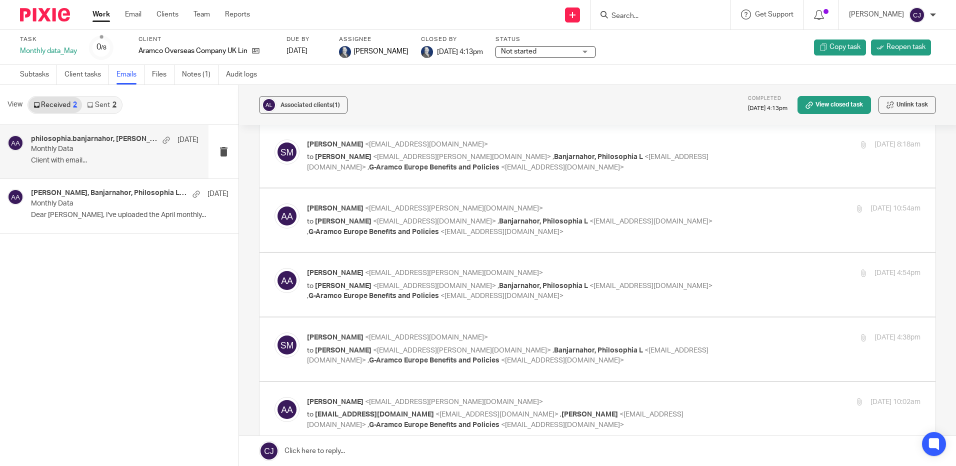
click at [753, 344] on div "Safa, Marc <marc.safa@aramcoeurope.com> to Aimi Arnall <aimi.arnall@benefiz.co.…" at bounding box center [613, 348] width 613 height 33
checkbox input "true"
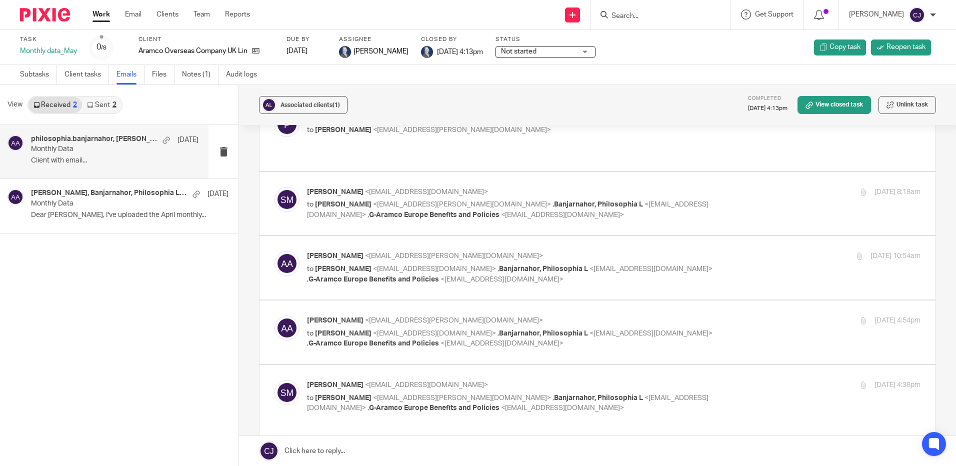
scroll to position [450, 0]
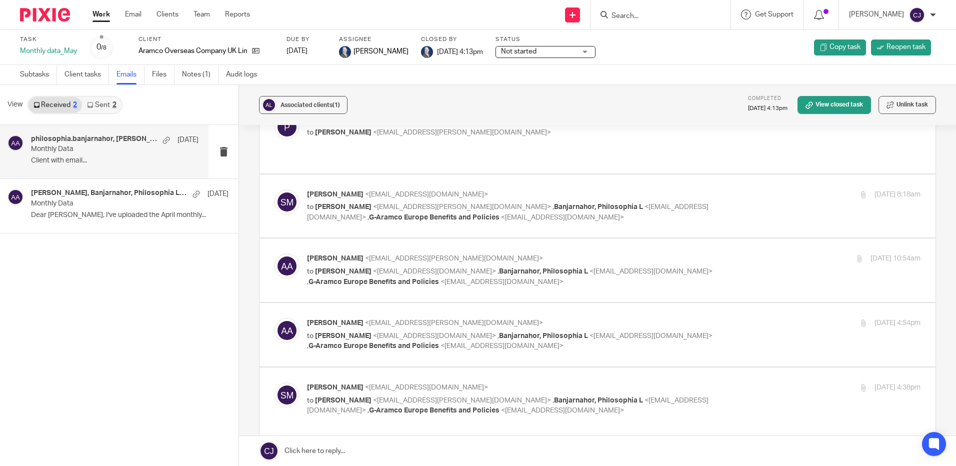
click at [727, 290] on label at bounding box center [597, 269] width 676 height 63
click at [274, 253] on input "checkbox" at bounding box center [274, 253] width 0 height 0
checkbox input "true"
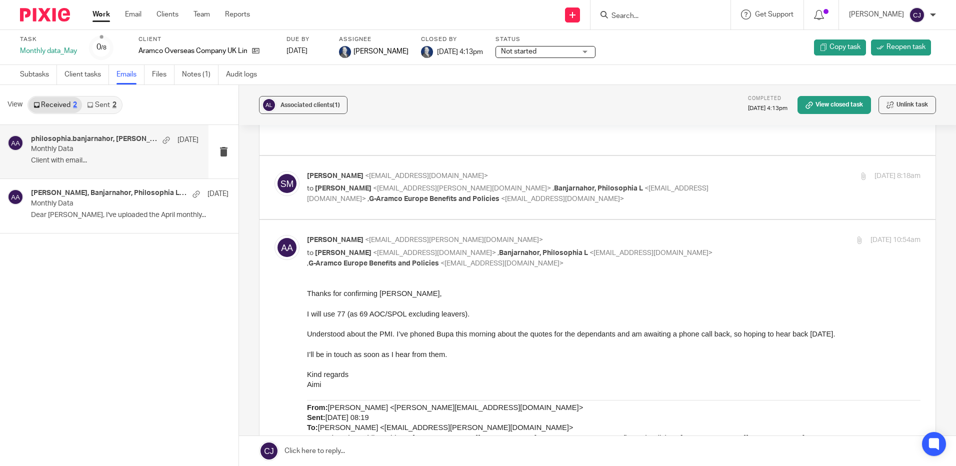
scroll to position [350, 0]
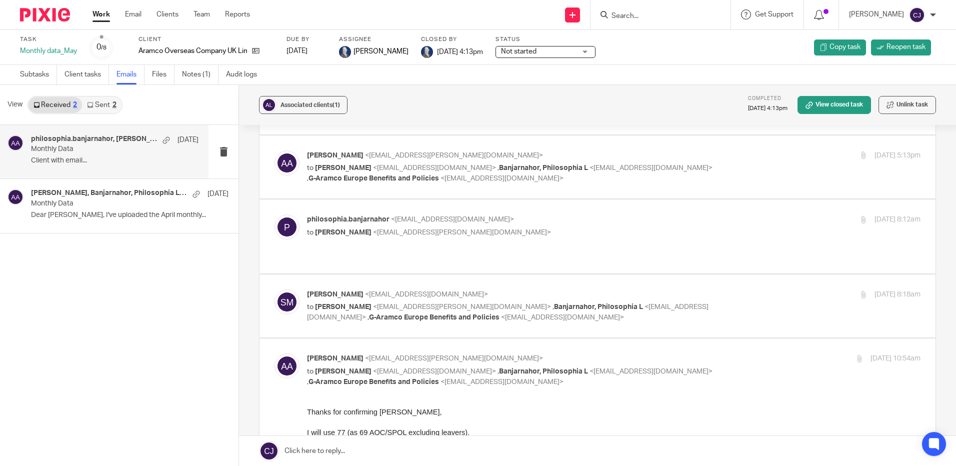
click at [710, 323] on label at bounding box center [597, 305] width 676 height 63
click at [274, 289] on input "checkbox" at bounding box center [274, 289] width 0 height 0
checkbox input "true"
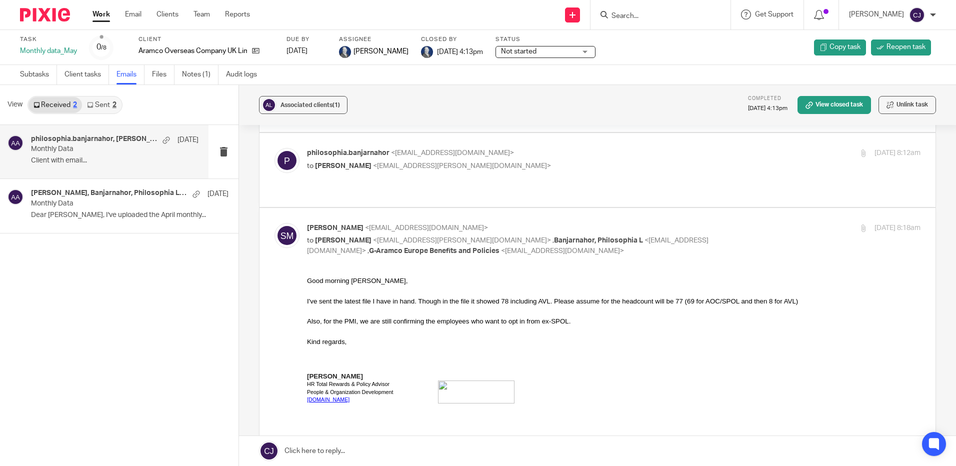
scroll to position [250, 0]
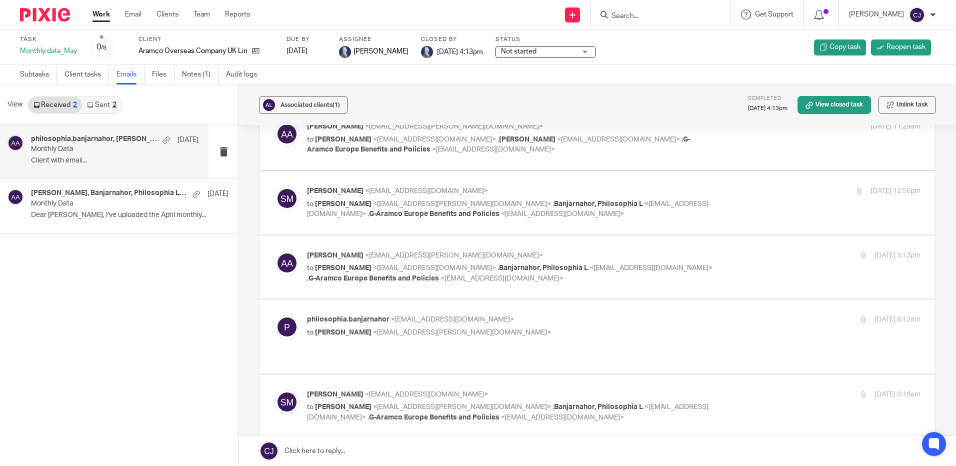
click at [649, 338] on p "to Aimi Arnall <aimi.arnall@benefiz.co.uk>" at bounding box center [511, 332] width 409 height 10
checkbox input "true"
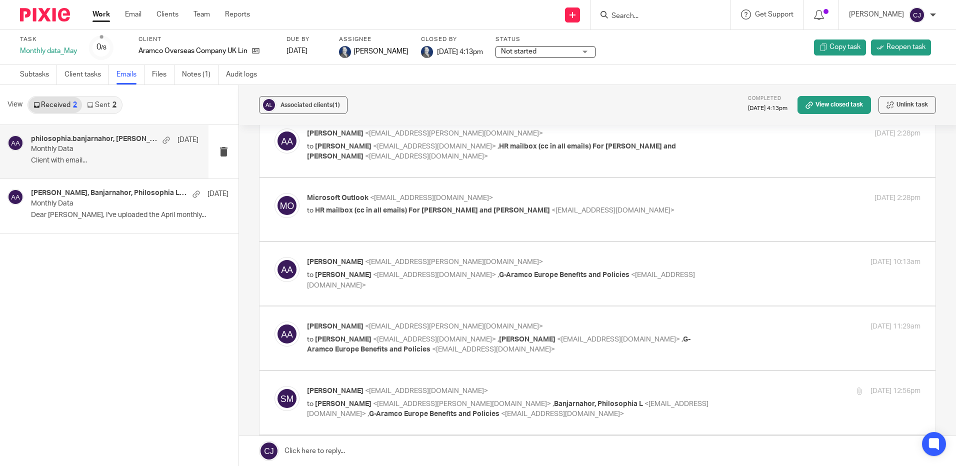
scroll to position [0, 0]
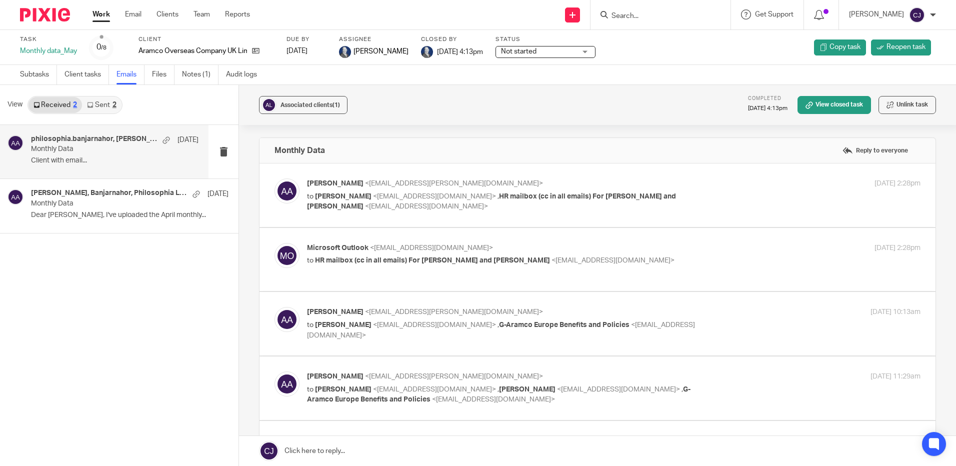
click at [696, 265] on p "to HR mailbox (cc in all emails) For Sophie and Marc <aocbenefitsandpolicies@ar…" at bounding box center [511, 260] width 409 height 10
checkbox input "true"
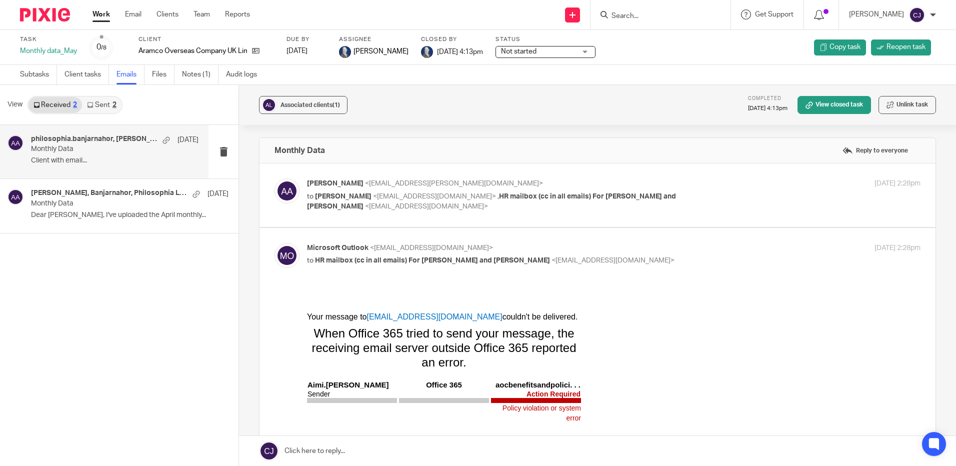
click at [715, 210] on div "Aimi Arnall <aimi.arnall@benefiz.co.uk> to Sophie Banjarnahor <philosophia.banj…" at bounding box center [613, 194] width 613 height 33
checkbox input "true"
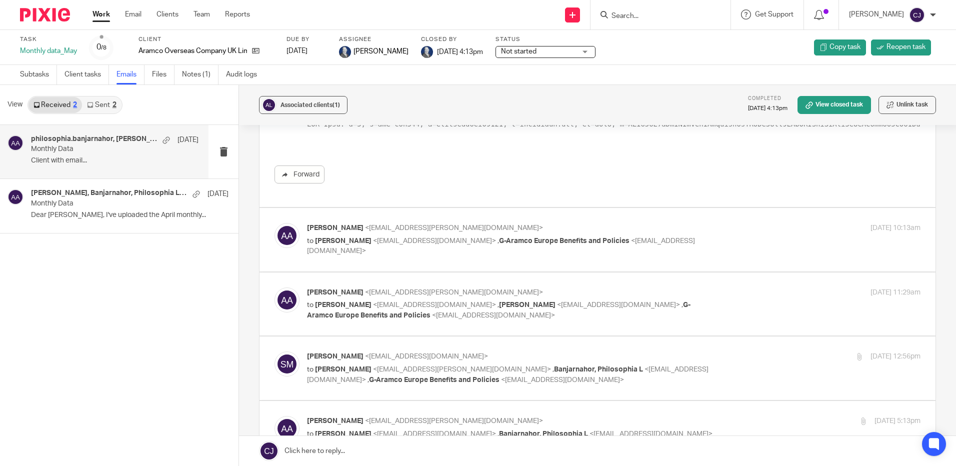
scroll to position [1249, 0]
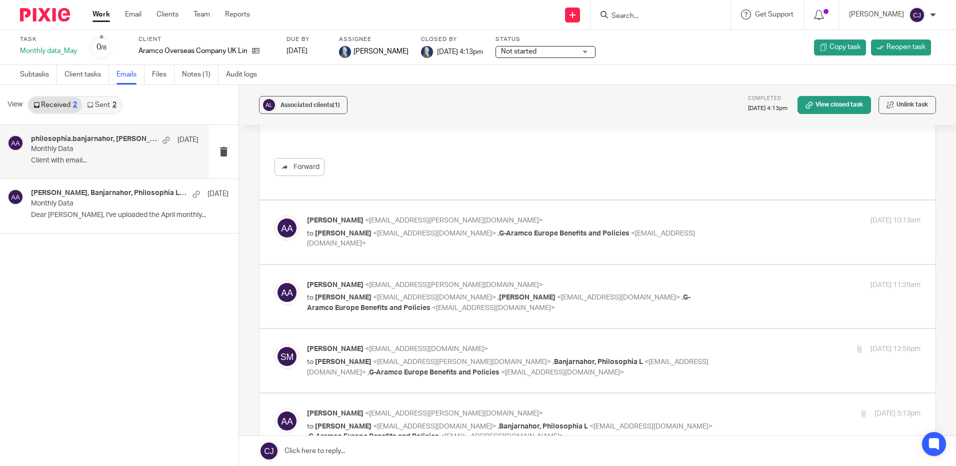
click at [555, 260] on label at bounding box center [597, 231] width 676 height 63
click at [274, 215] on input "checkbox" at bounding box center [274, 215] width 0 height 0
checkbox input "true"
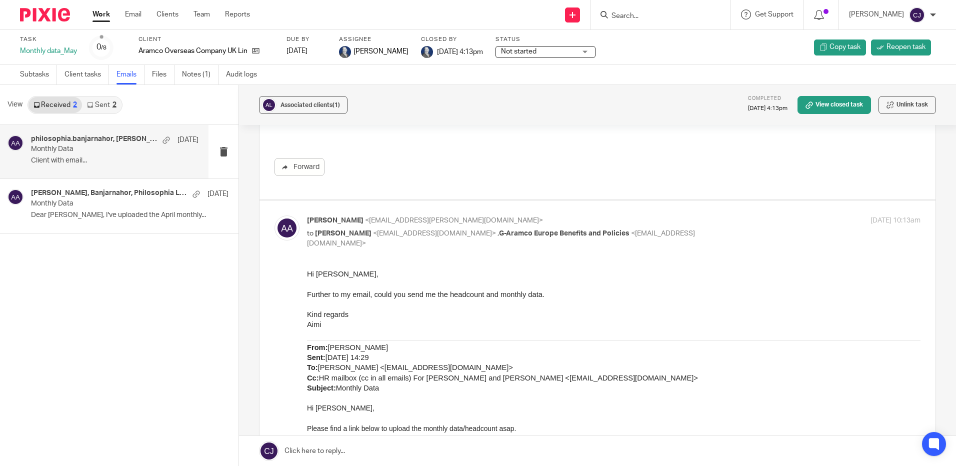
scroll to position [0, 0]
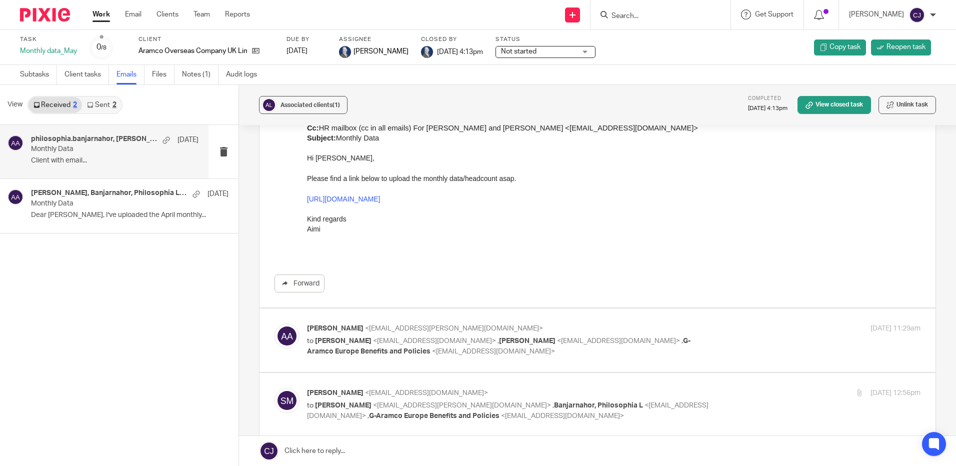
click at [758, 347] on div "Aimi Arnall <aimi.arnall@benefiz.co.uk> to Safa, Marc <marc.safa@aramcoeurope.c…" at bounding box center [613, 339] width 613 height 33
checkbox input "true"
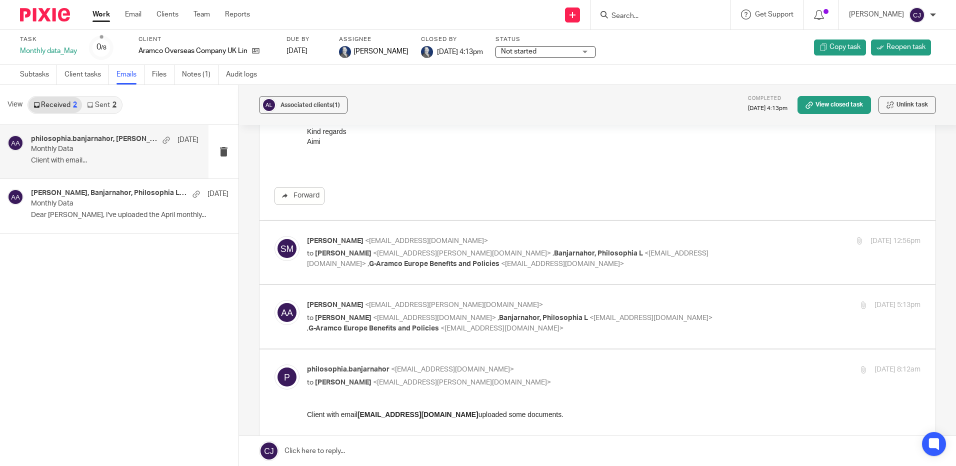
click at [763, 282] on label at bounding box center [597, 252] width 676 height 63
click at [274, 236] on input "checkbox" at bounding box center [274, 235] width 0 height 0
checkbox input "true"
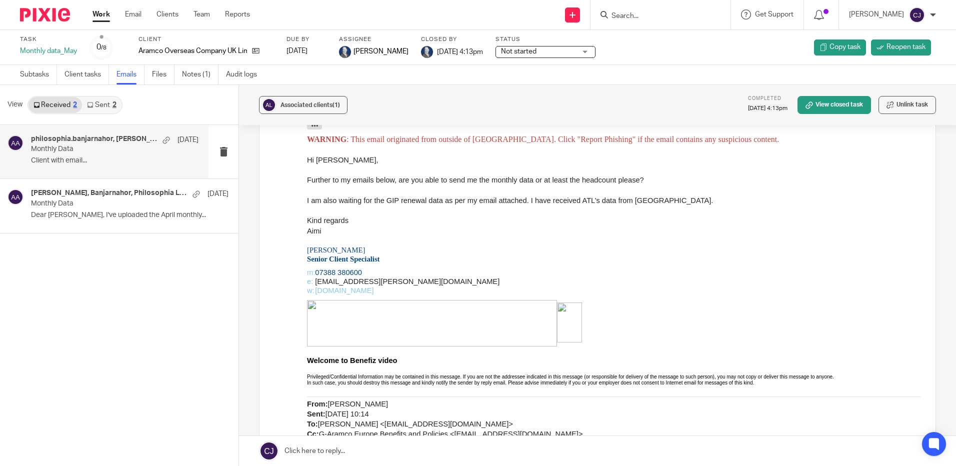
click at [639, 8] on form at bounding box center [663, 14] width 106 height 12
click at [639, 16] on input "Search" at bounding box center [655, 16] width 90 height 9
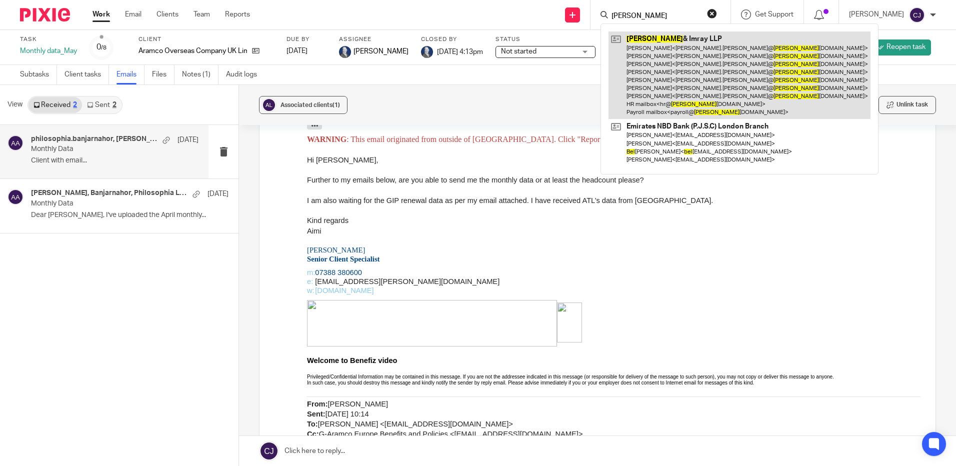
type input "abel"
click at [664, 54] on link at bounding box center [739, 74] width 262 height 87
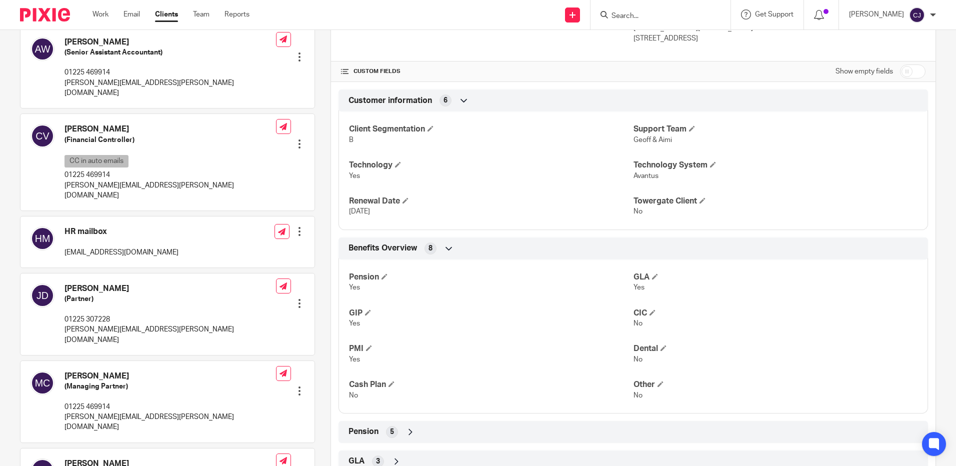
scroll to position [300, 0]
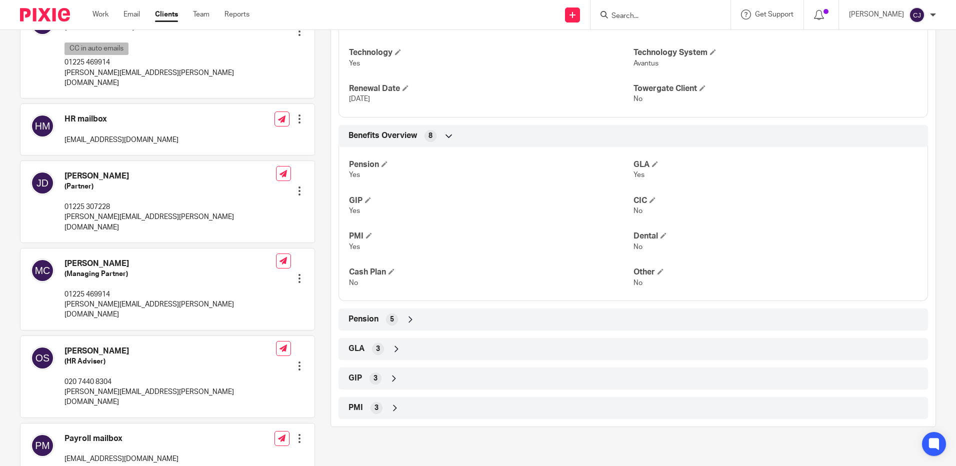
click at [377, 406] on div "3" at bounding box center [376, 408] width 12 height 12
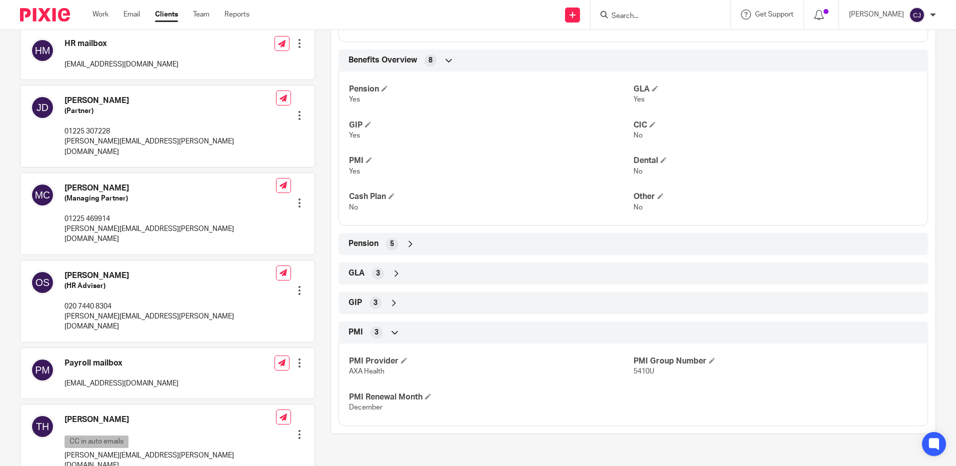
scroll to position [457, 0]
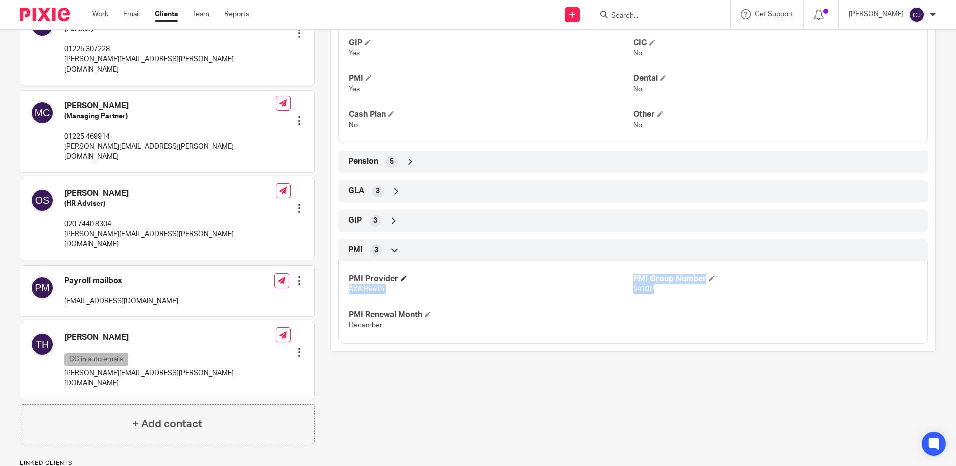
drag, startPoint x: 658, startPoint y: 288, endPoint x: 569, endPoint y: 284, distance: 89.0
click at [569, 284] on div "PMI Provider AXA Health PMI Group Number 5410U PMI Renewal Month December" at bounding box center [632, 299] width 589 height 90
drag, startPoint x: 569, startPoint y: 284, endPoint x: 544, endPoint y: 320, distance: 44.2
click at [540, 302] on div "PMI Provider AXA Health PMI Group Number 5410U PMI Renewal Month December" at bounding box center [632, 299] width 589 height 90
click at [453, 315] on h4 "PMI Renewal Month" at bounding box center [491, 315] width 284 height 10
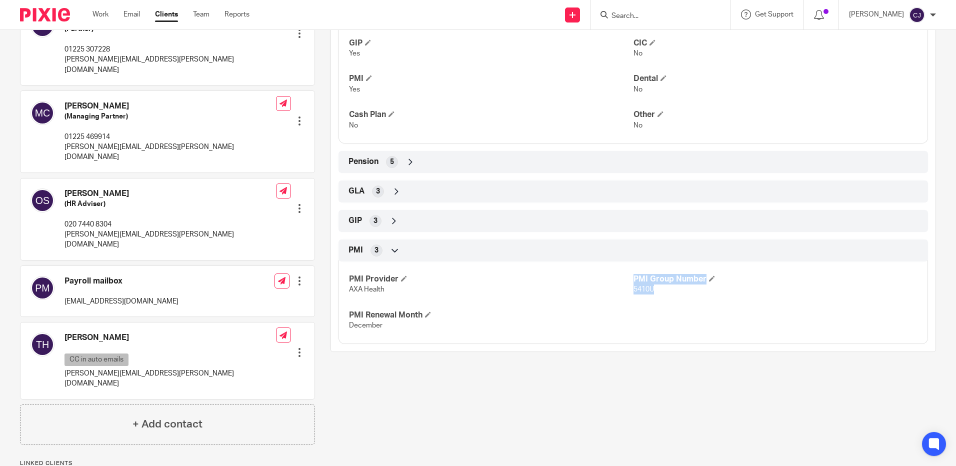
drag, startPoint x: 648, startPoint y: 289, endPoint x: 605, endPoint y: 289, distance: 43.5
click at [605, 289] on div "PMI Provider AXA Health PMI Group Number 5410U PMI Renewal Month December" at bounding box center [632, 299] width 589 height 90
drag, startPoint x: 605, startPoint y: 289, endPoint x: 578, endPoint y: 300, distance: 28.9
click at [578, 300] on div "PMI Provider AXA Health PMI Group Number 5410U PMI Renewal Month December" at bounding box center [632, 299] width 589 height 90
drag, startPoint x: 625, startPoint y: 292, endPoint x: 659, endPoint y: 291, distance: 34.0
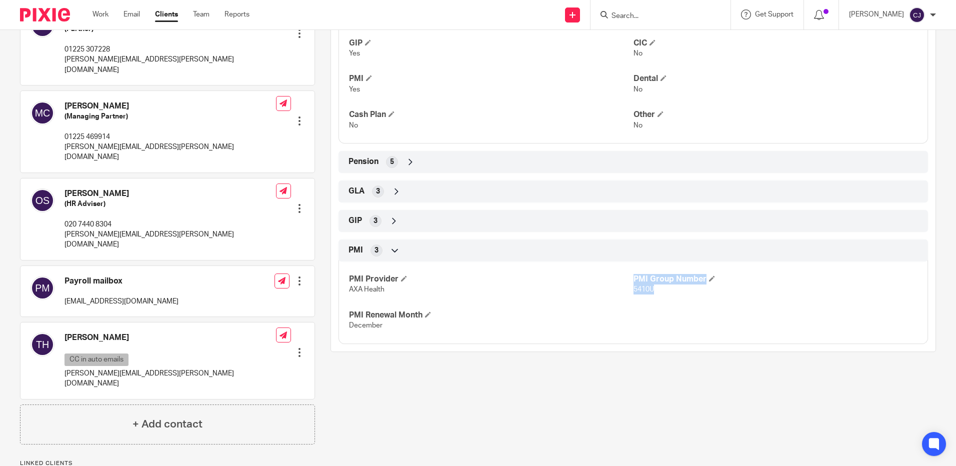
click at [659, 291] on div "PMI Provider AXA Health PMI Group Number 5410U PMI Renewal Month December" at bounding box center [632, 299] width 589 height 90
drag, startPoint x: 659, startPoint y: 291, endPoint x: 669, endPoint y: 303, distance: 15.6
click at [669, 303] on div "PMI Provider AXA Health PMI Group Number 5410U PMI Renewal Month December" at bounding box center [632, 299] width 589 height 90
click at [637, 21] on div at bounding box center [660, 14] width 140 height 29
click at [636, 15] on input "Search" at bounding box center [655, 16] width 90 height 9
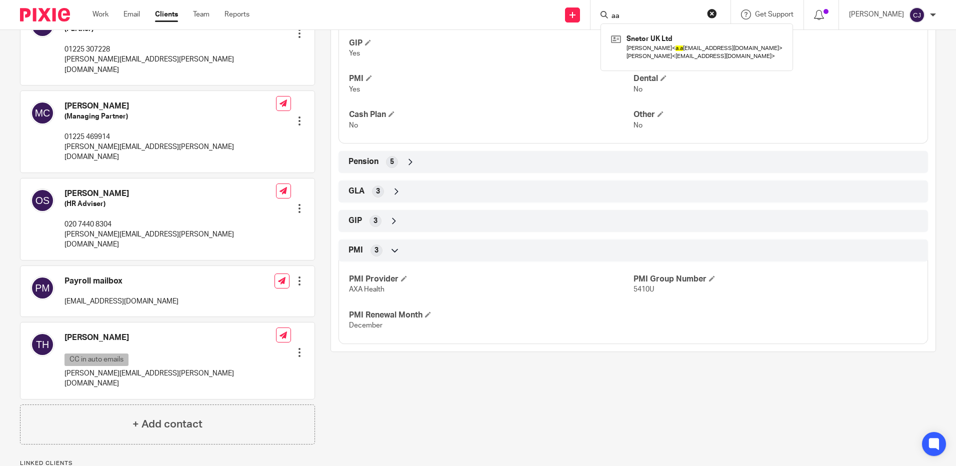
type input "a"
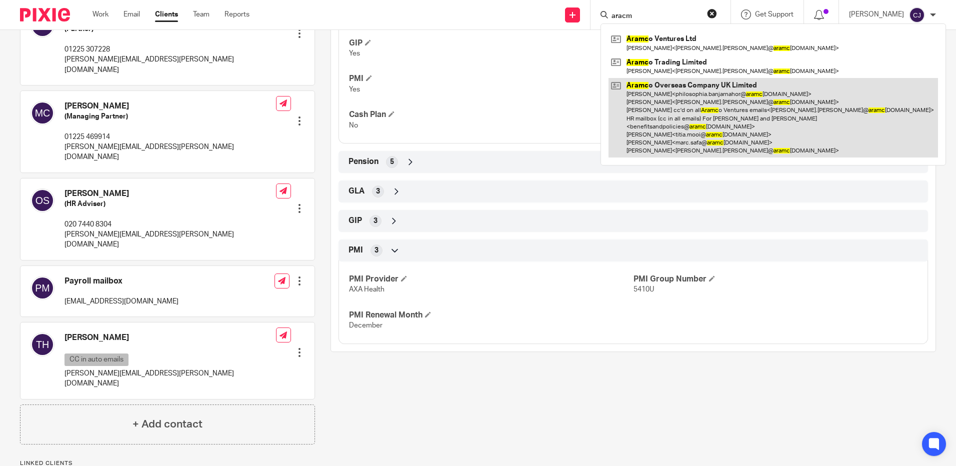
type input "aracm"
click at [684, 121] on link at bounding box center [772, 117] width 329 height 79
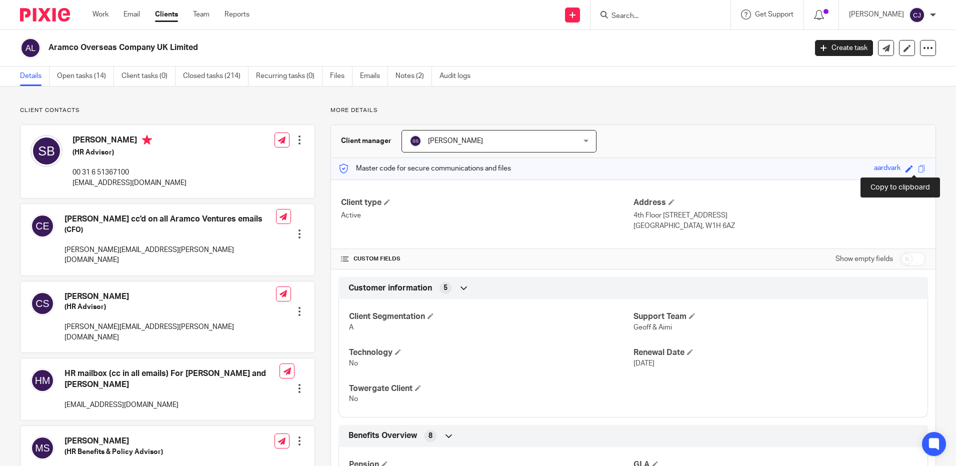
click at [918, 169] on span at bounding box center [921, 168] width 7 height 7
